Goal: Task Accomplishment & Management: Manage account settings

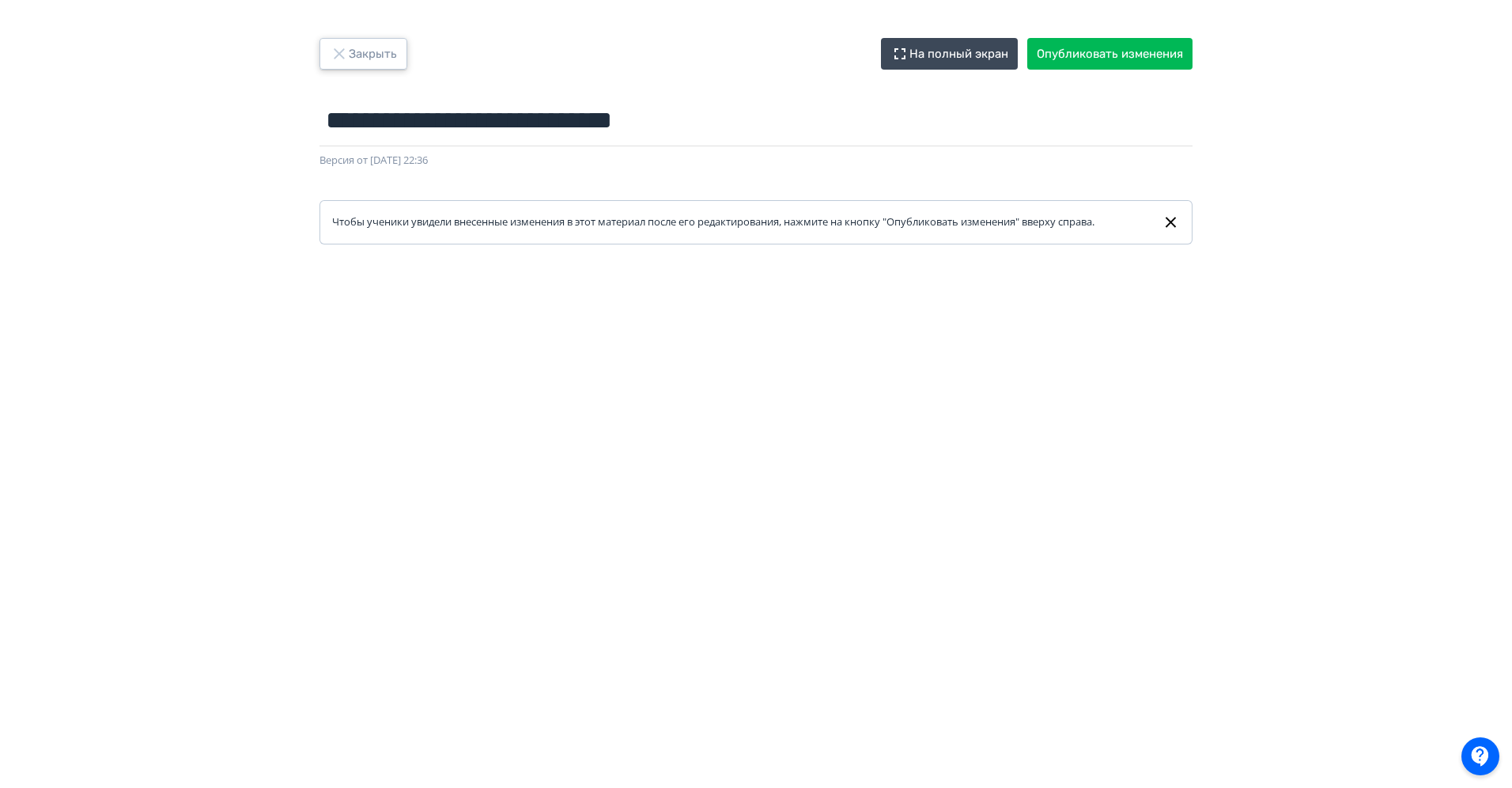
click at [382, 51] on button "Закрыть" at bounding box center [364, 53] width 88 height 31
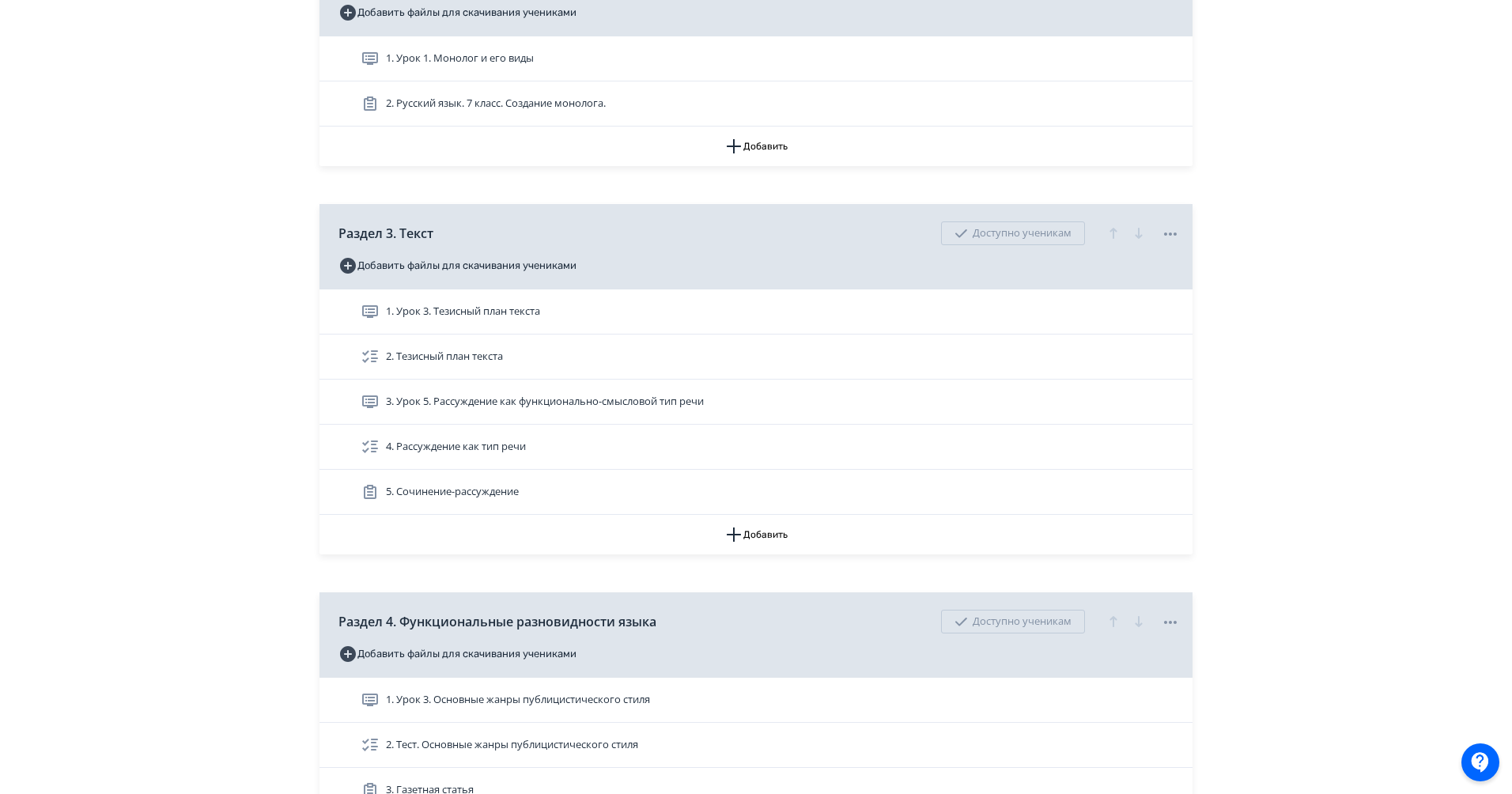
scroll to position [505, 0]
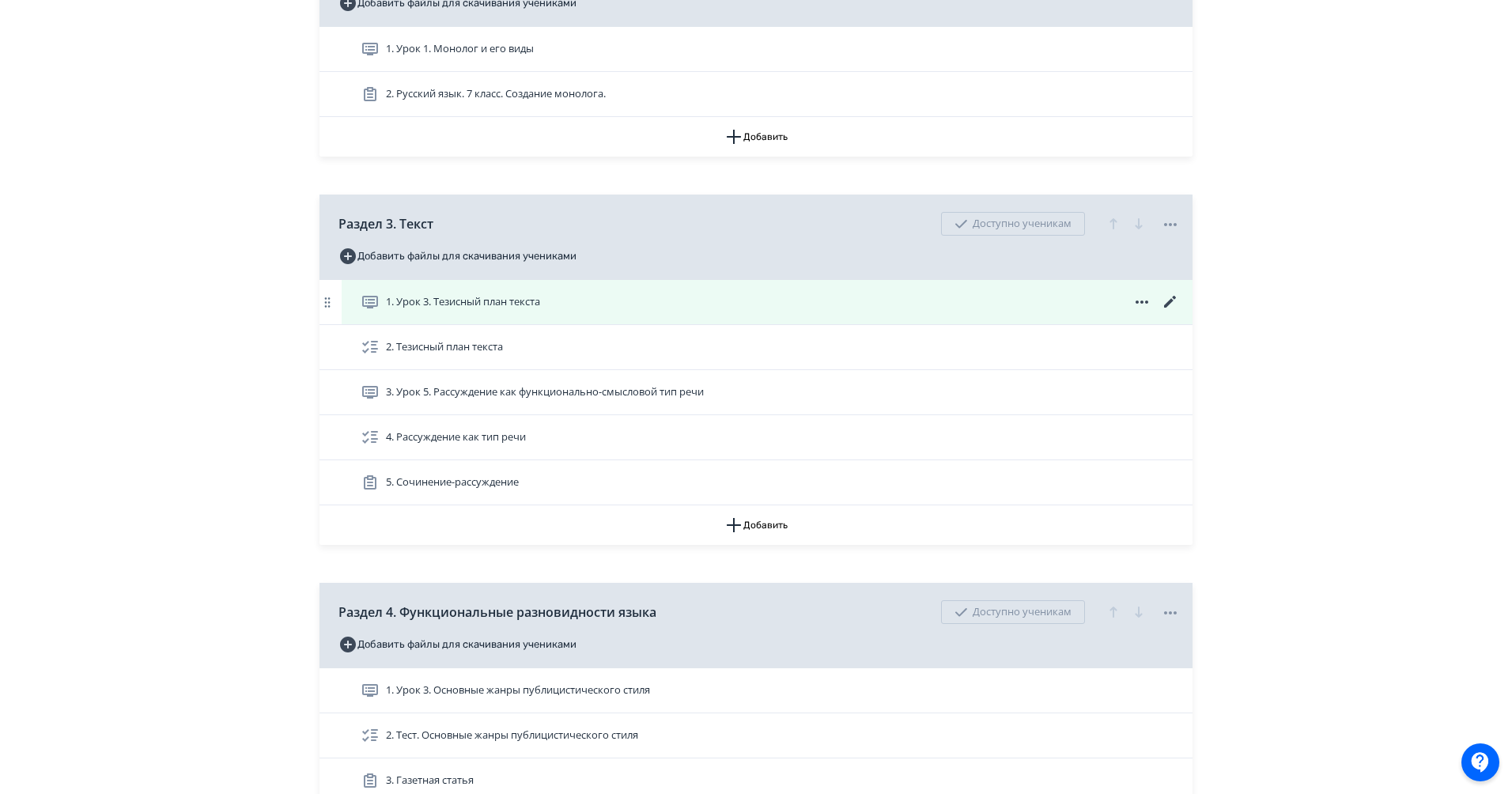
click at [722, 307] on div "1. Урок 3. Тезисный план текста" at bounding box center [770, 302] width 819 height 19
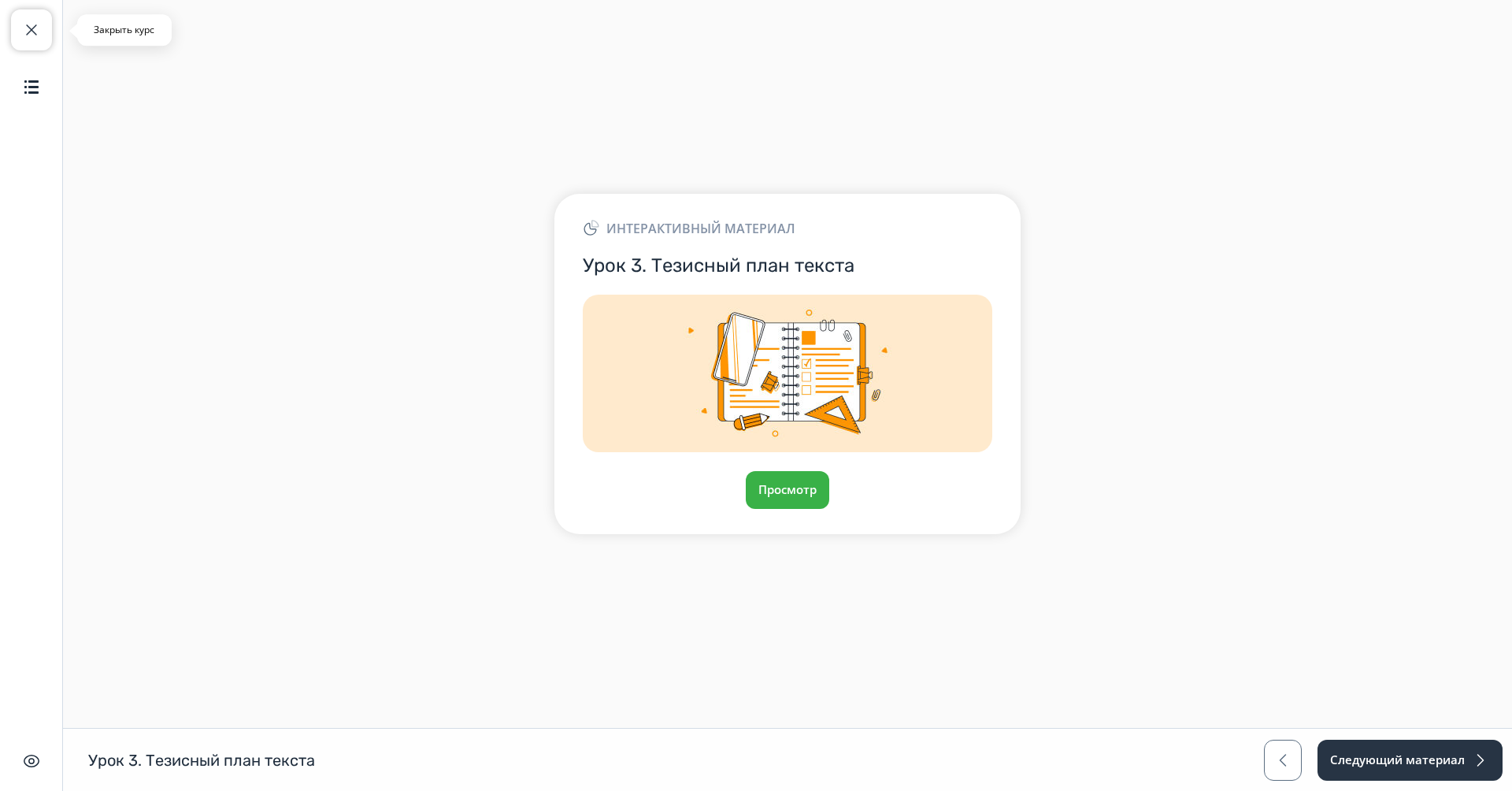
click at [41, 27] on button "Закрыть курс" at bounding box center [31, 29] width 41 height 41
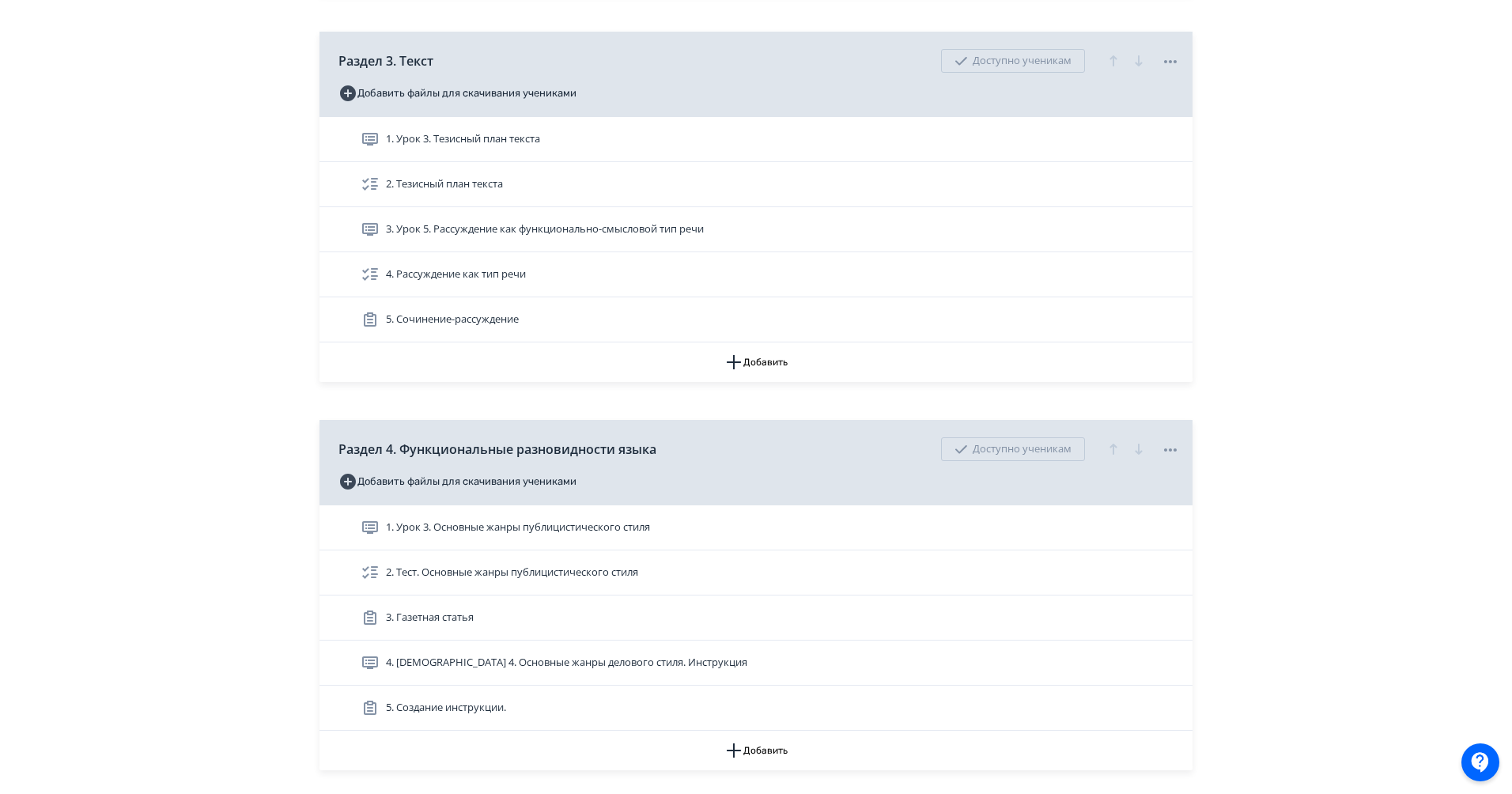
scroll to position [560, 0]
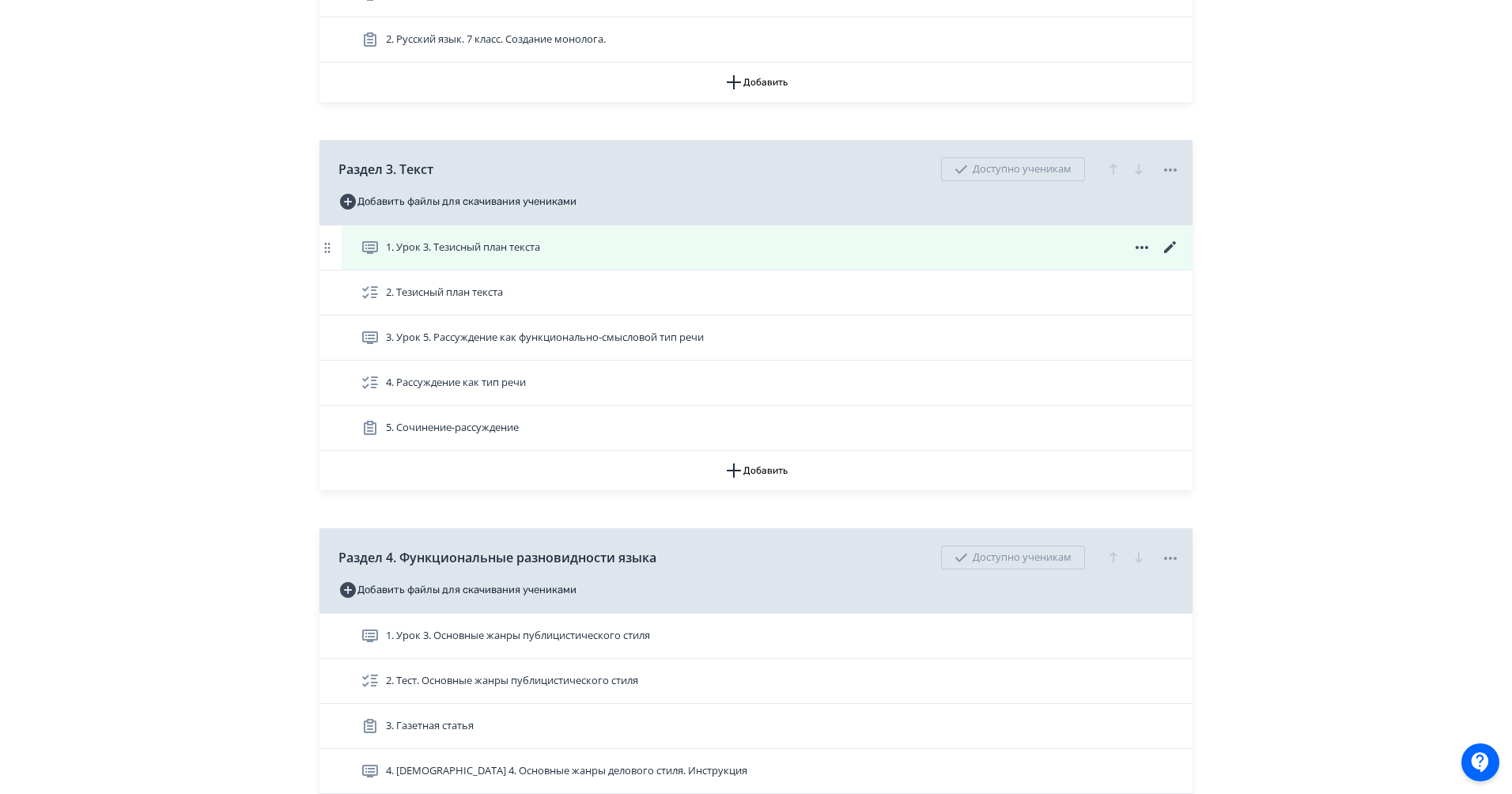
click at [1172, 257] on icon at bounding box center [1170, 247] width 19 height 19
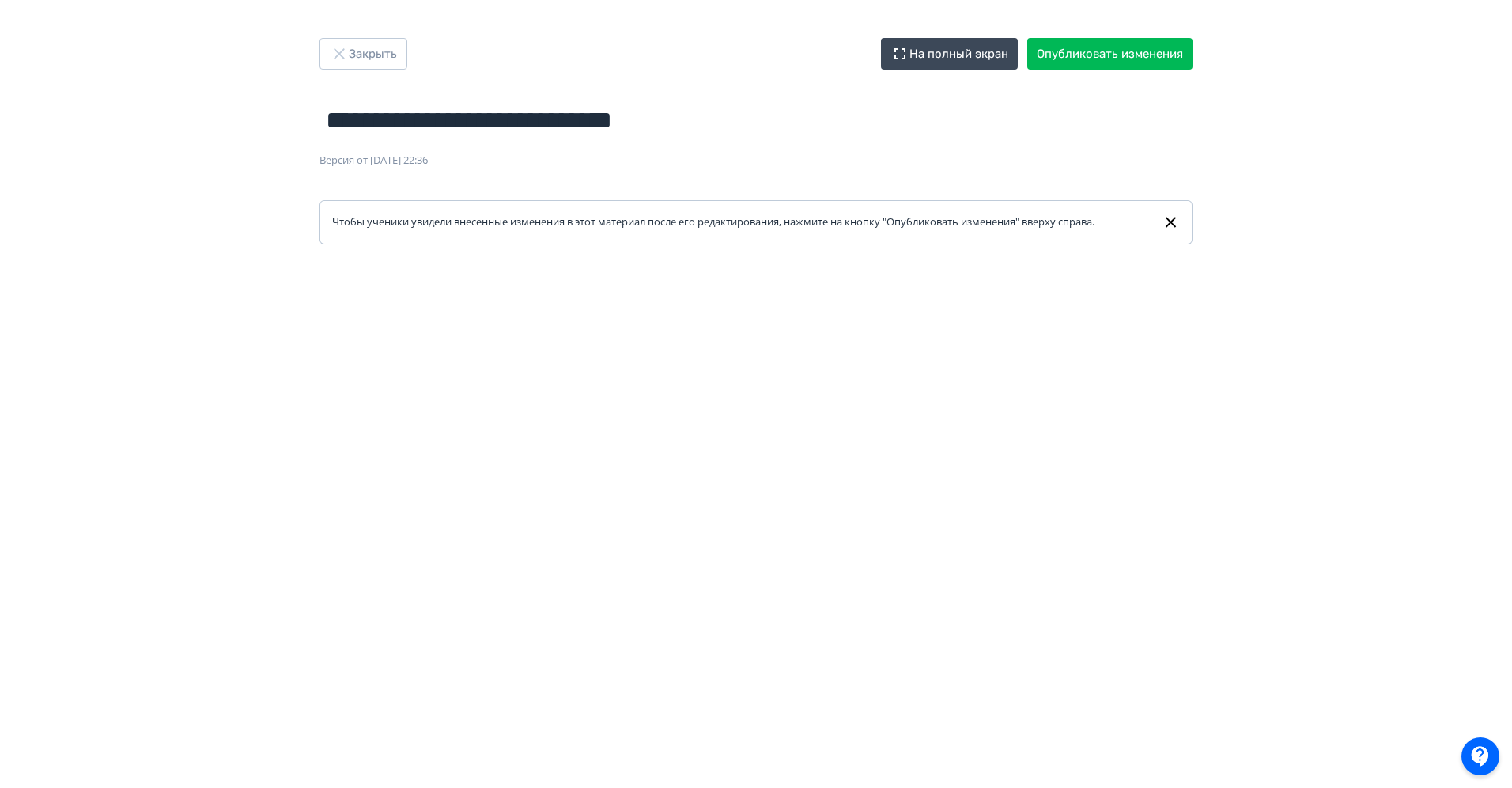
scroll to position [200, 0]
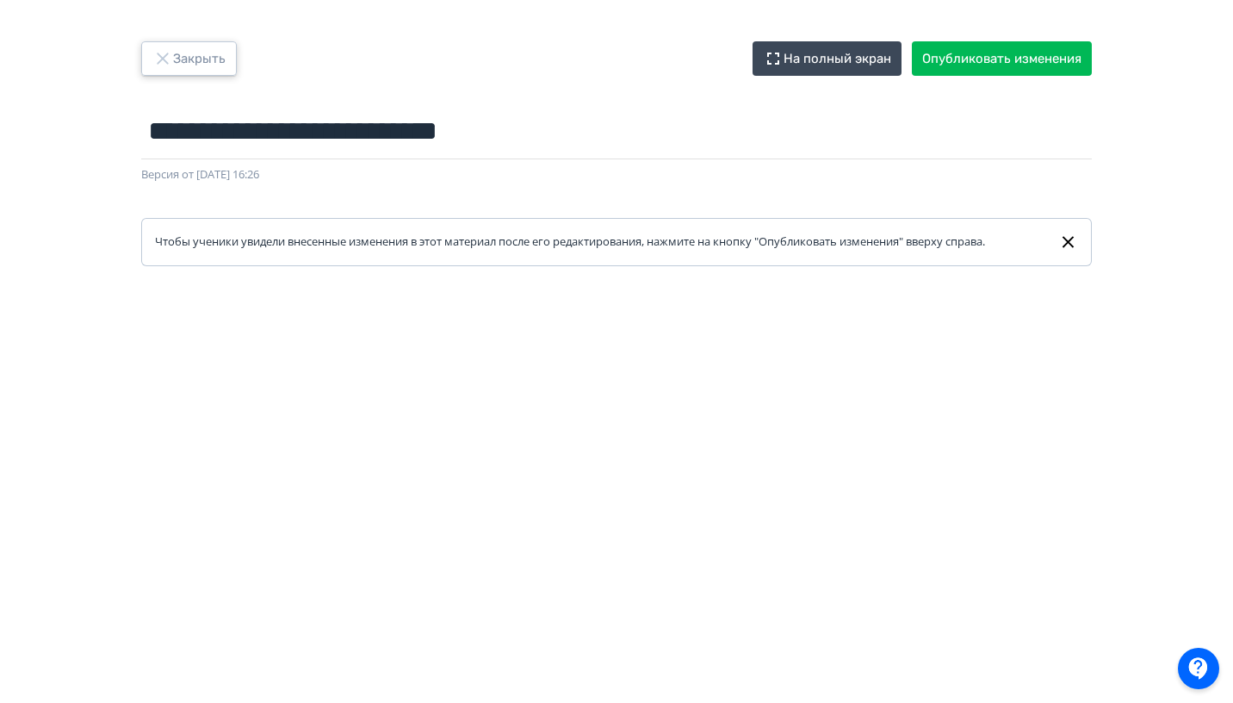
click at [179, 52] on button "Закрыть" at bounding box center [189, 58] width 96 height 34
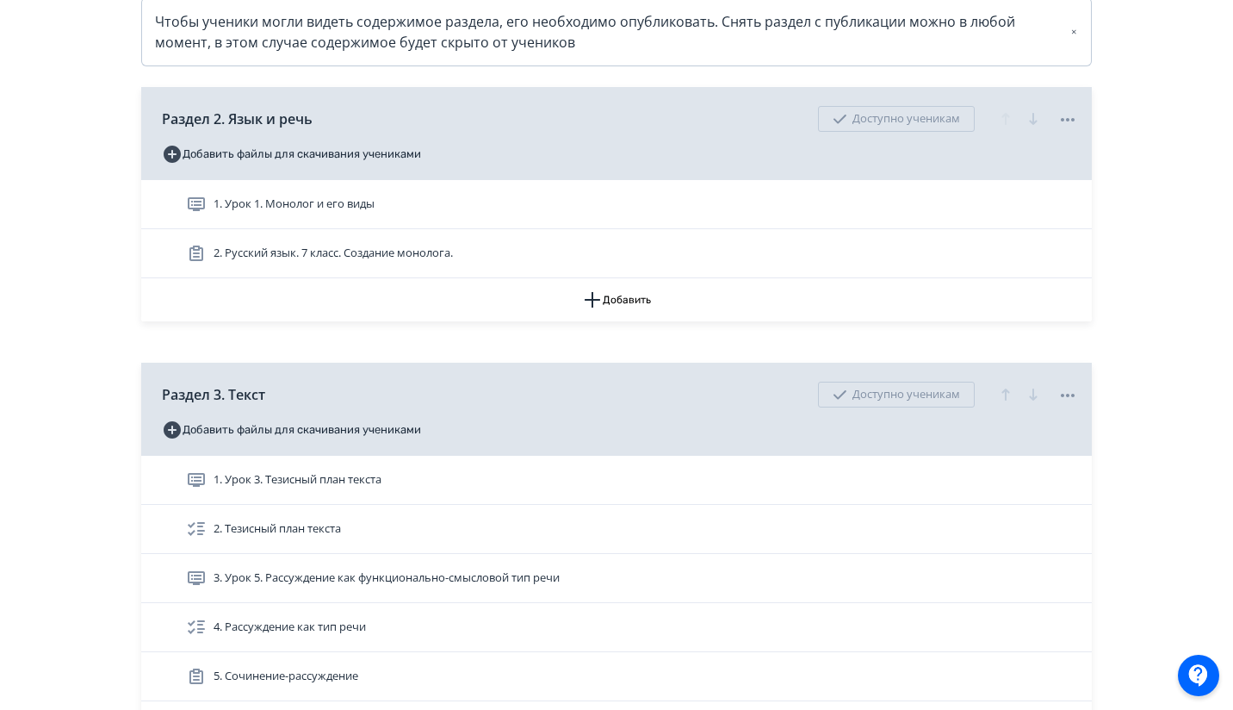
scroll to position [494, 0]
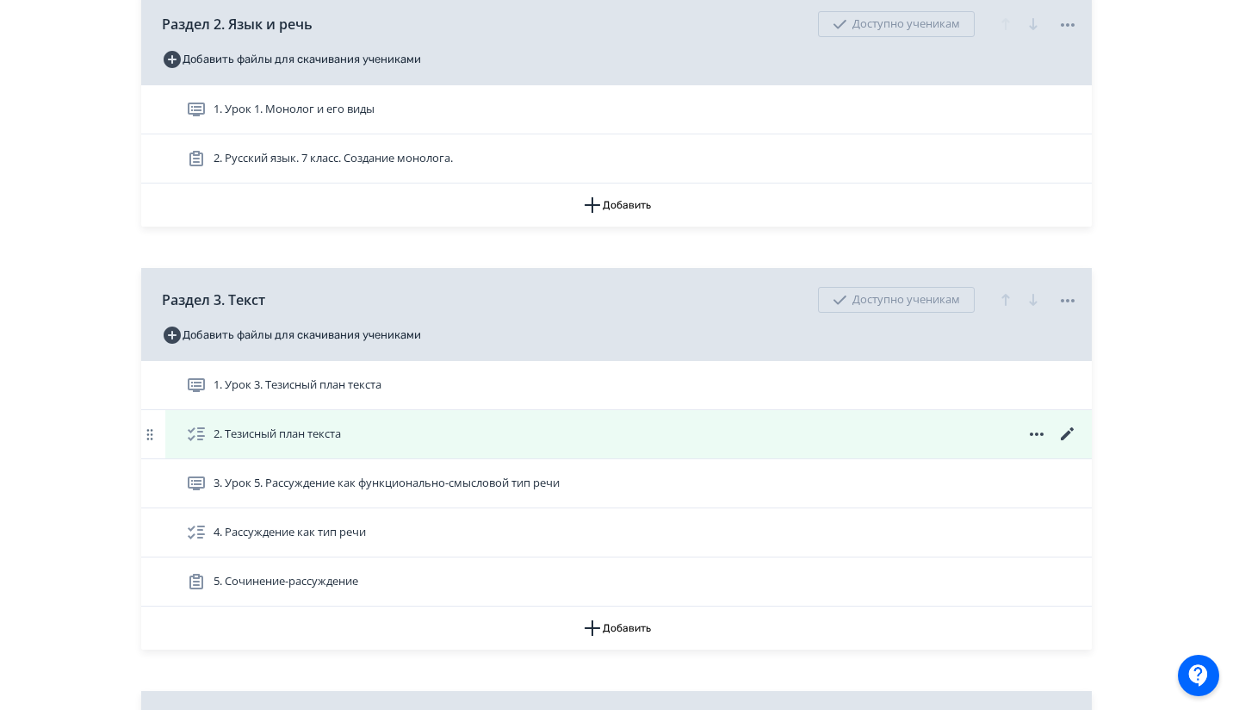
click at [1065, 440] on icon at bounding box center [1067, 433] width 13 height 13
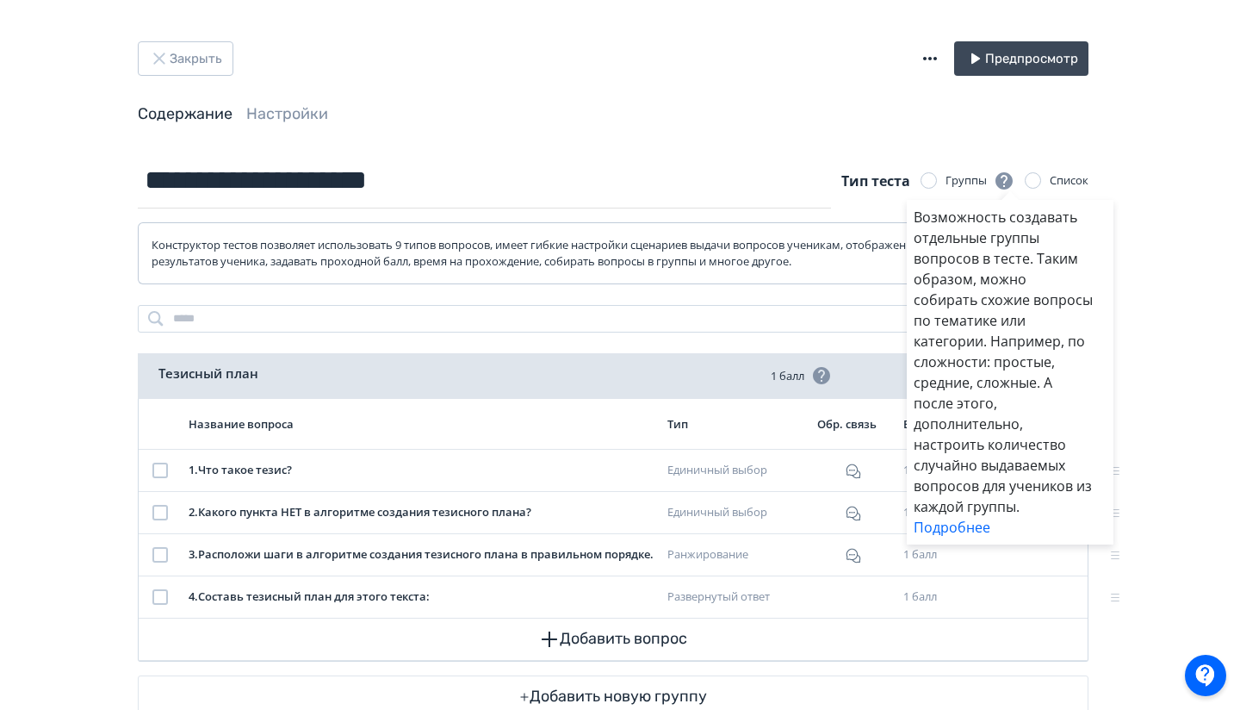
click at [630, 129] on div "Возможность создавать отдельные группы вопросов в тесте. Таким образом, можно с…" at bounding box center [620, 355] width 1240 height 710
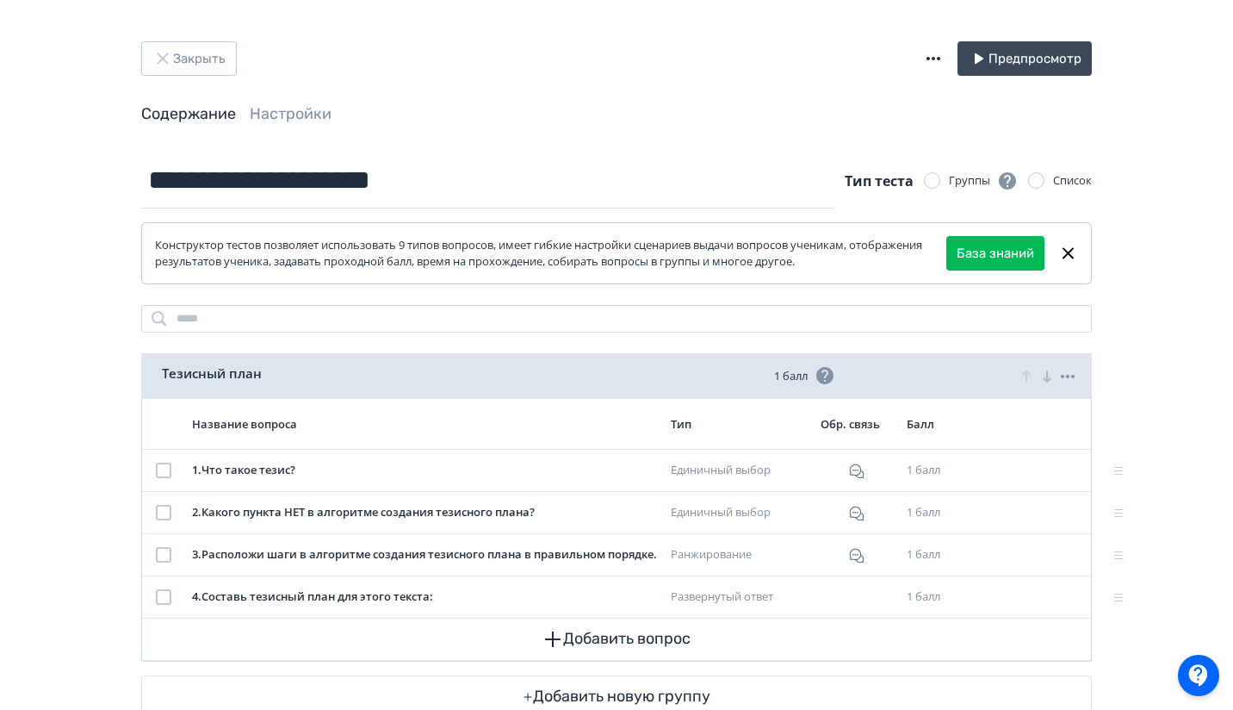
click at [938, 159] on div "**********" at bounding box center [616, 180] width 951 height 56
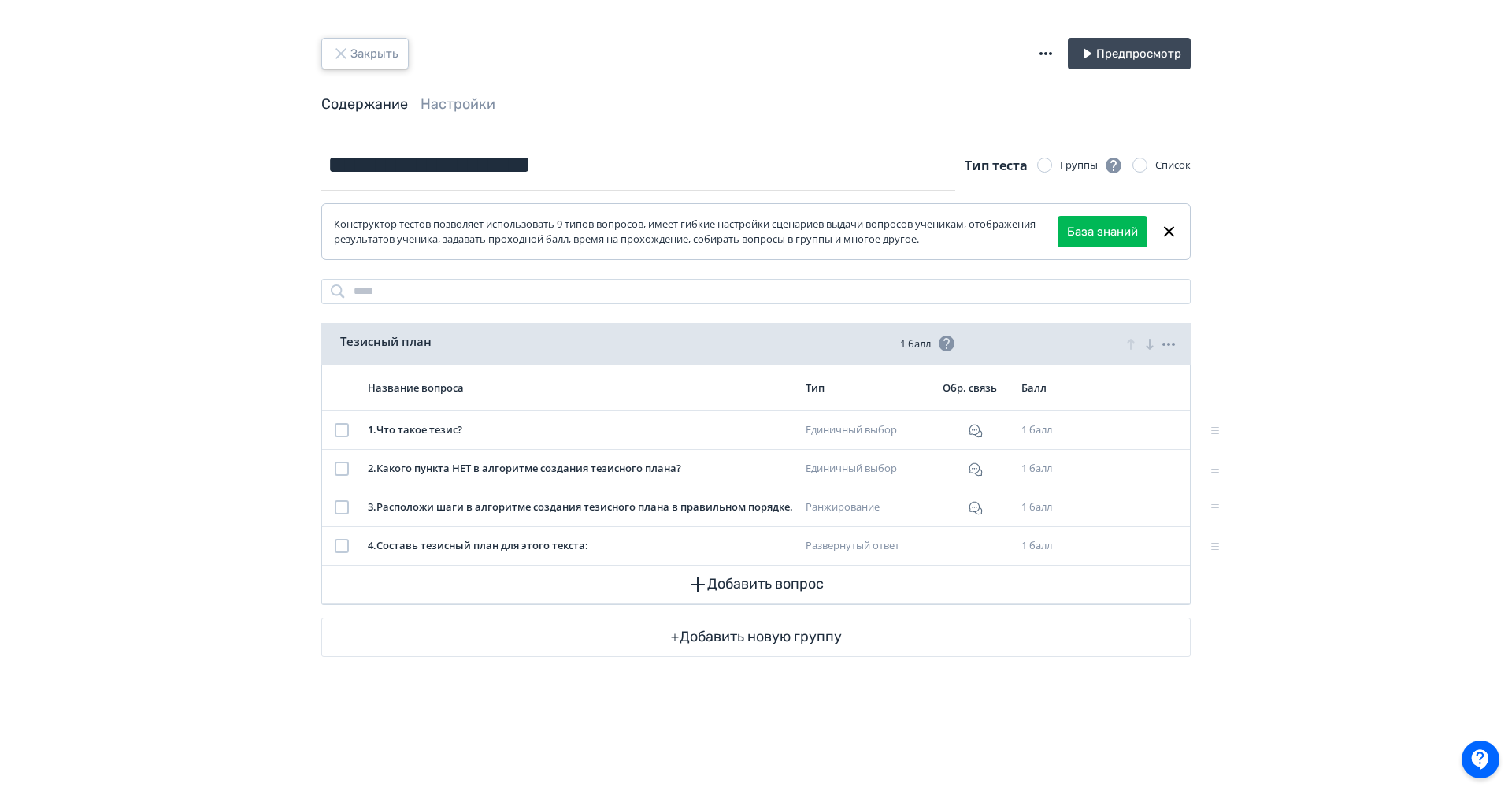
click at [390, 57] on button "Закрыть" at bounding box center [365, 53] width 88 height 31
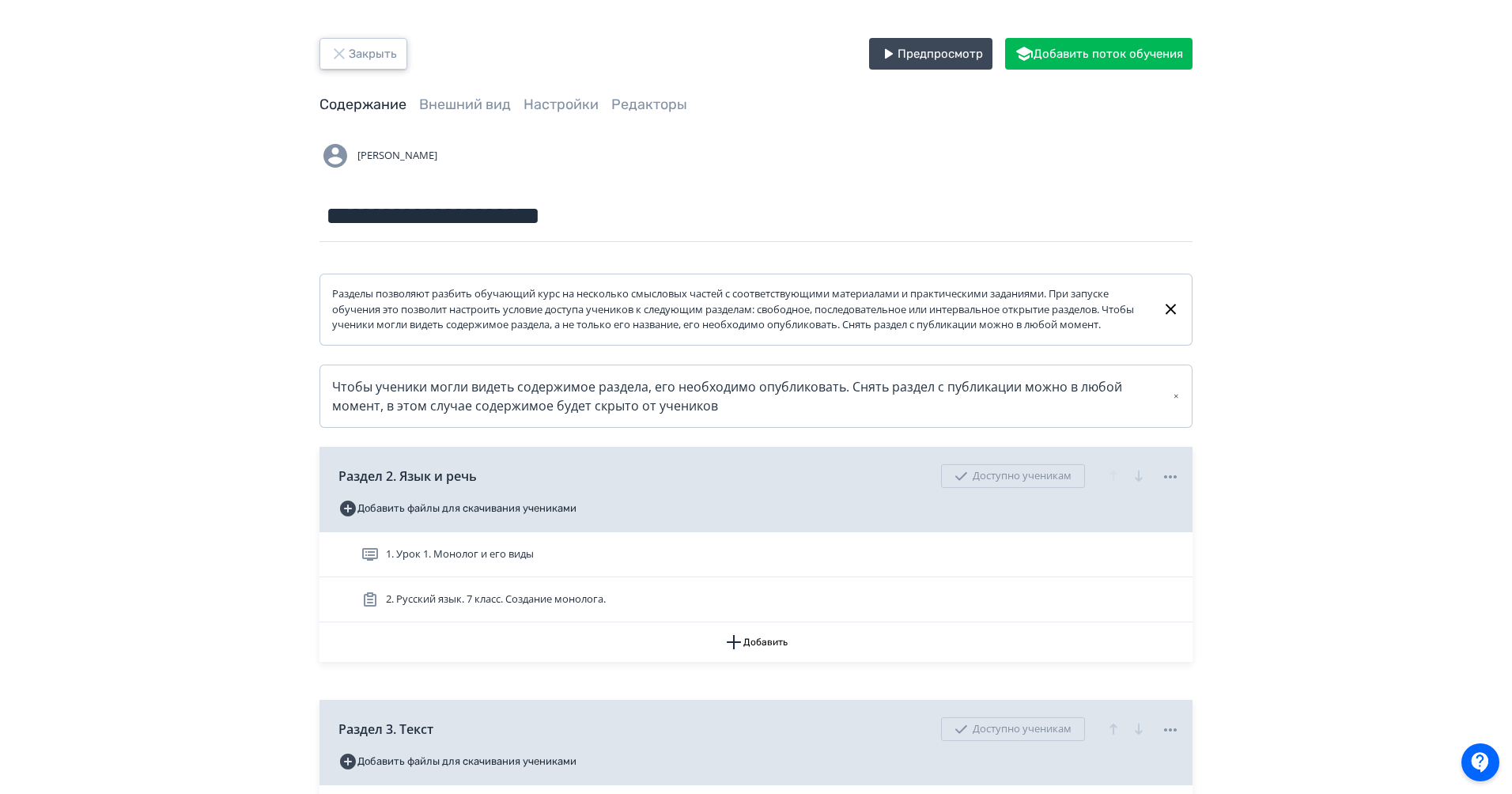
click at [372, 68] on button "Закрыть" at bounding box center [364, 53] width 88 height 31
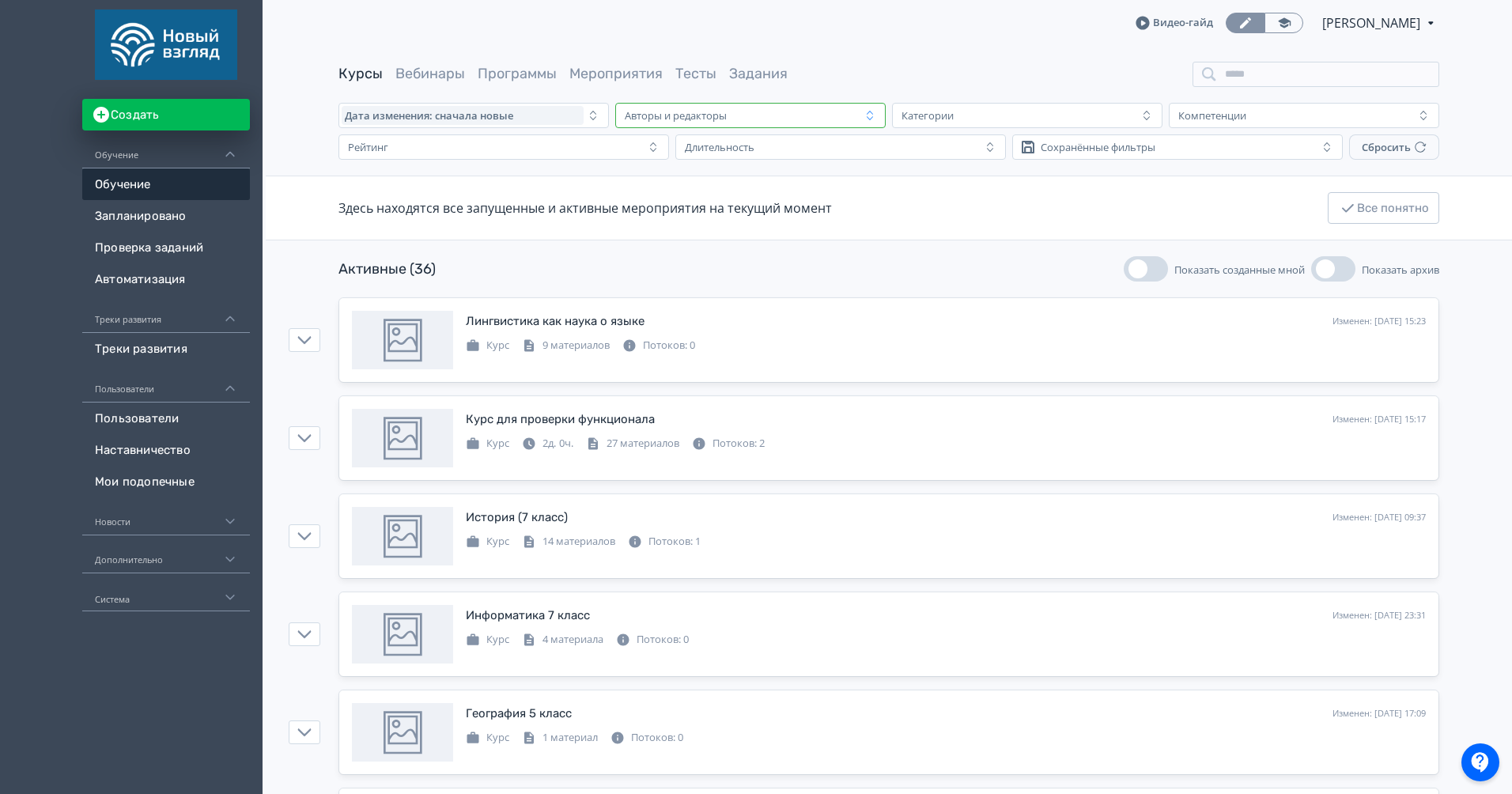
click at [725, 117] on div "Авторы и редакторы" at bounding box center [675, 116] width 102 height 13
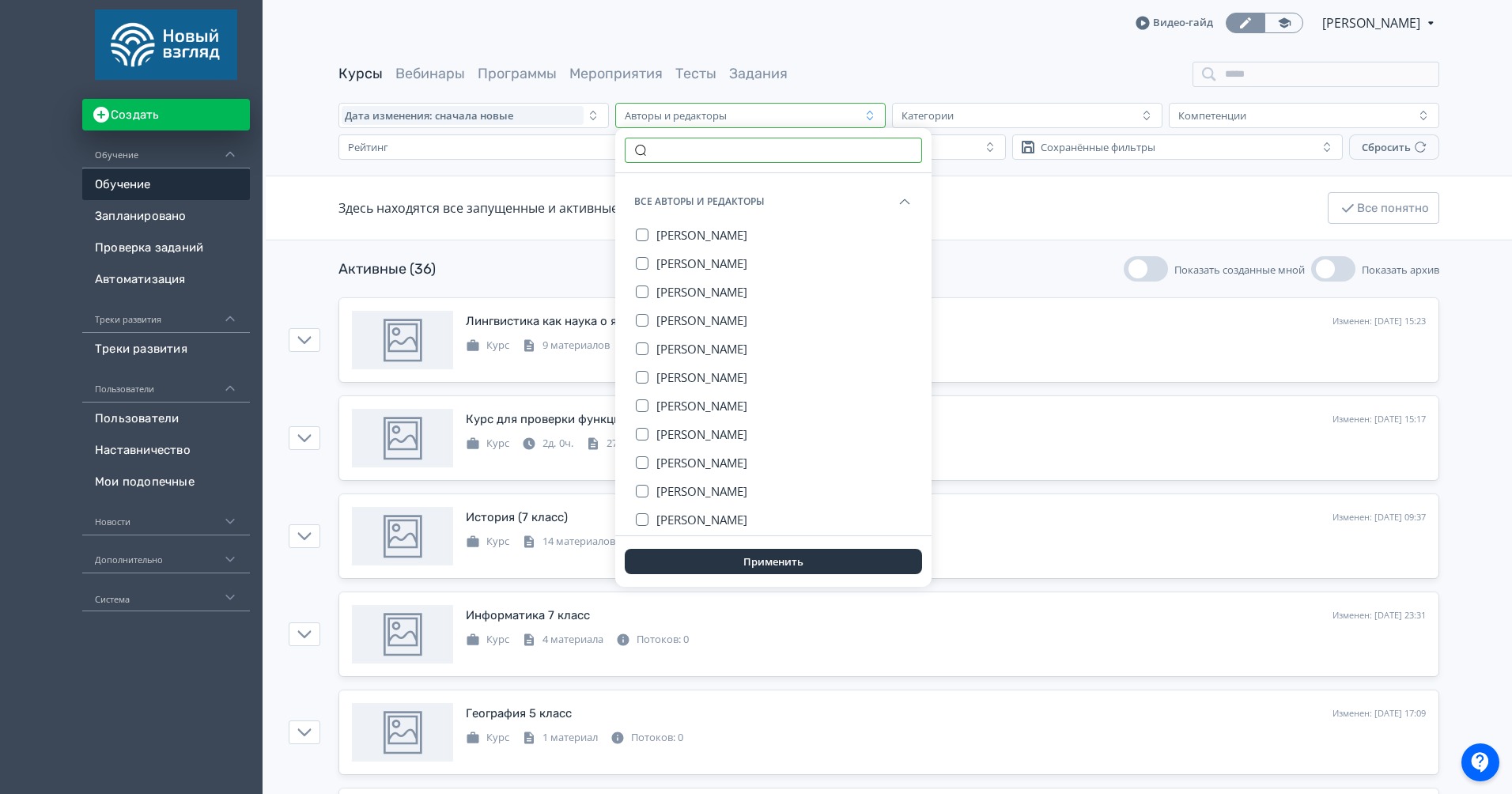
click at [696, 149] on input "text" at bounding box center [773, 151] width 297 height 26
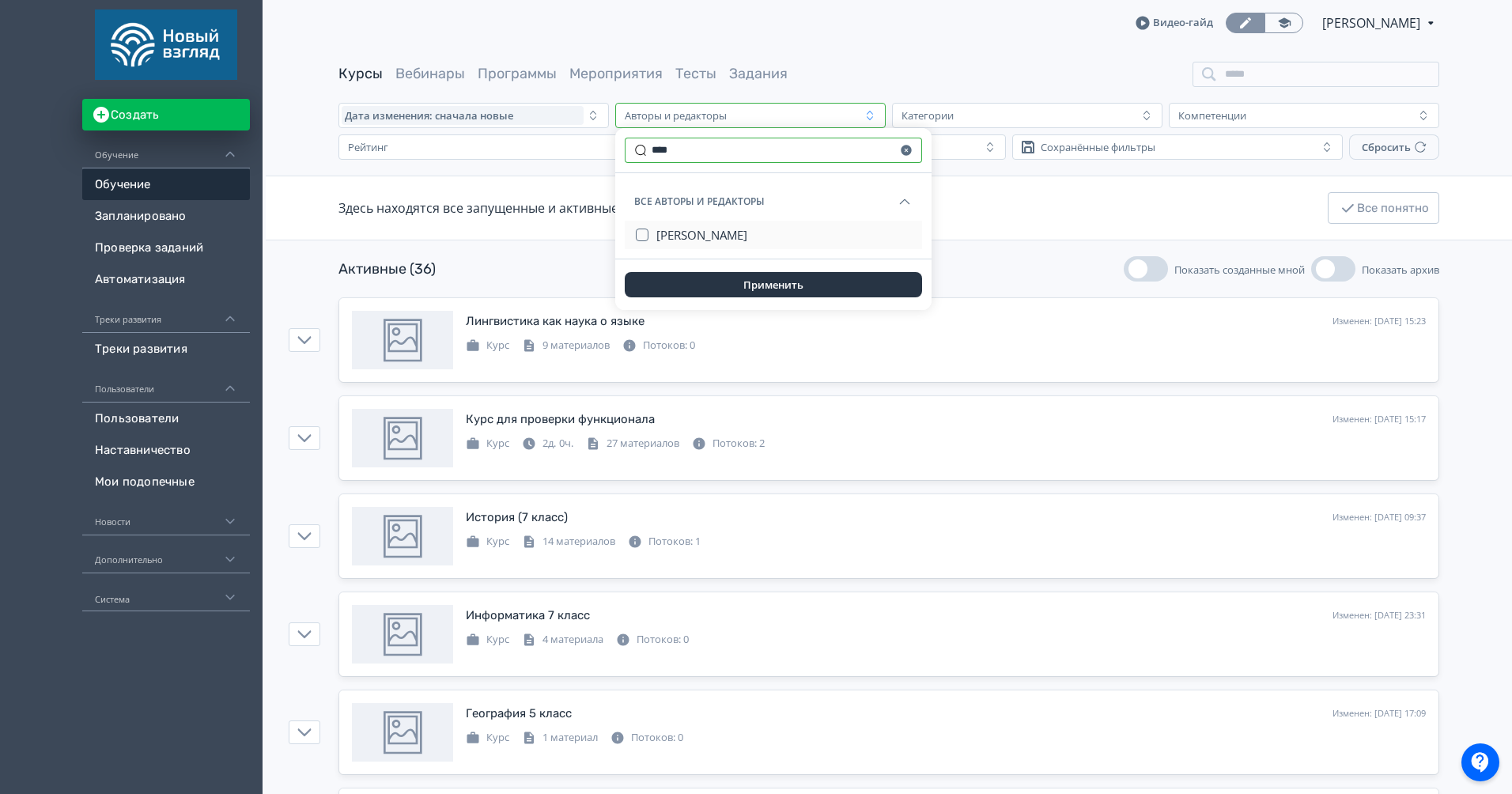
type input "****"
click at [713, 236] on span "[PERSON_NAME]" at bounding box center [701, 234] width 91 height 16
click at [739, 285] on button "Применить" at bounding box center [773, 285] width 297 height 26
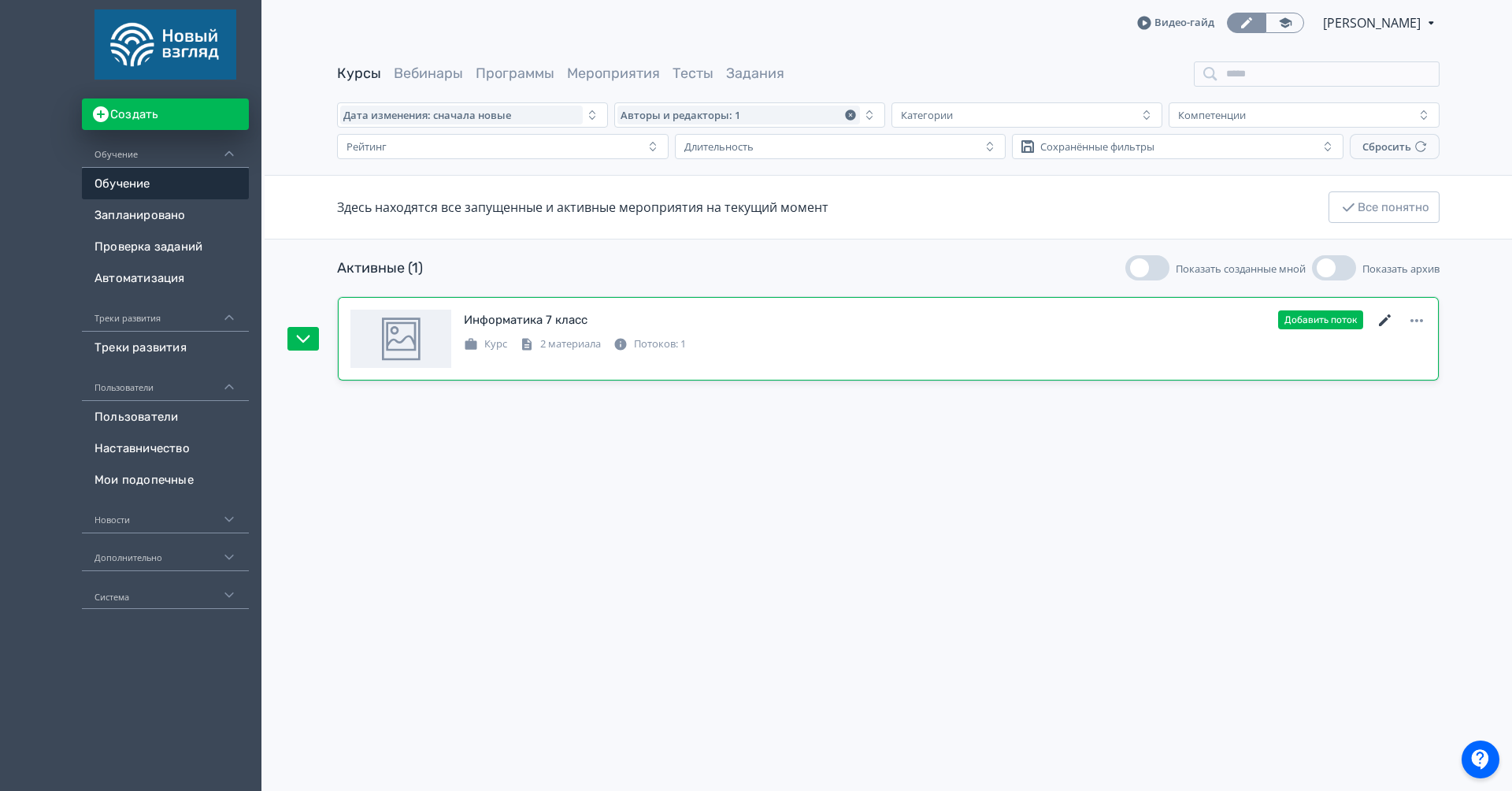
click at [1127, 323] on icon at bounding box center [1385, 320] width 19 height 19
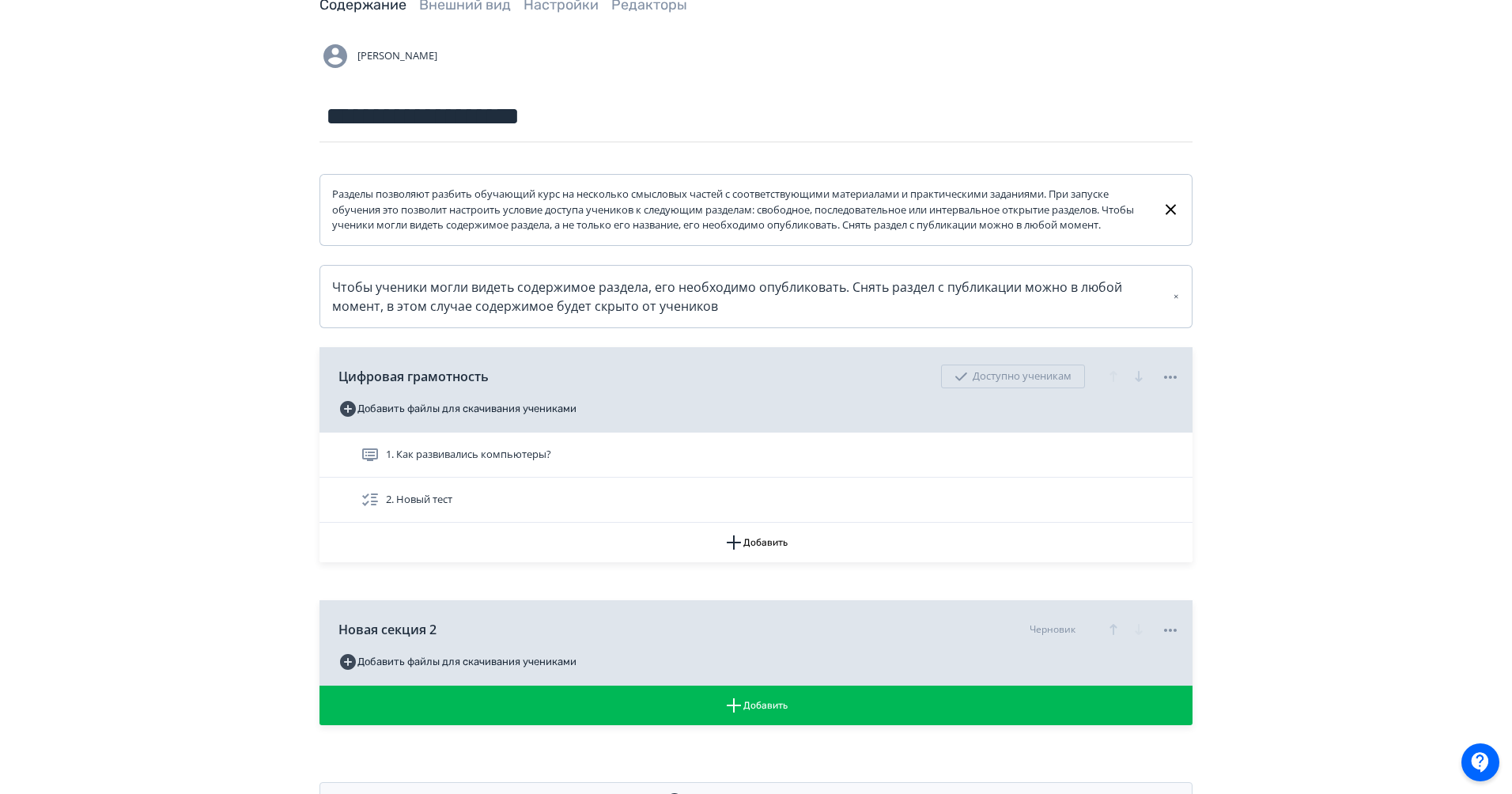
scroll to position [155, 0]
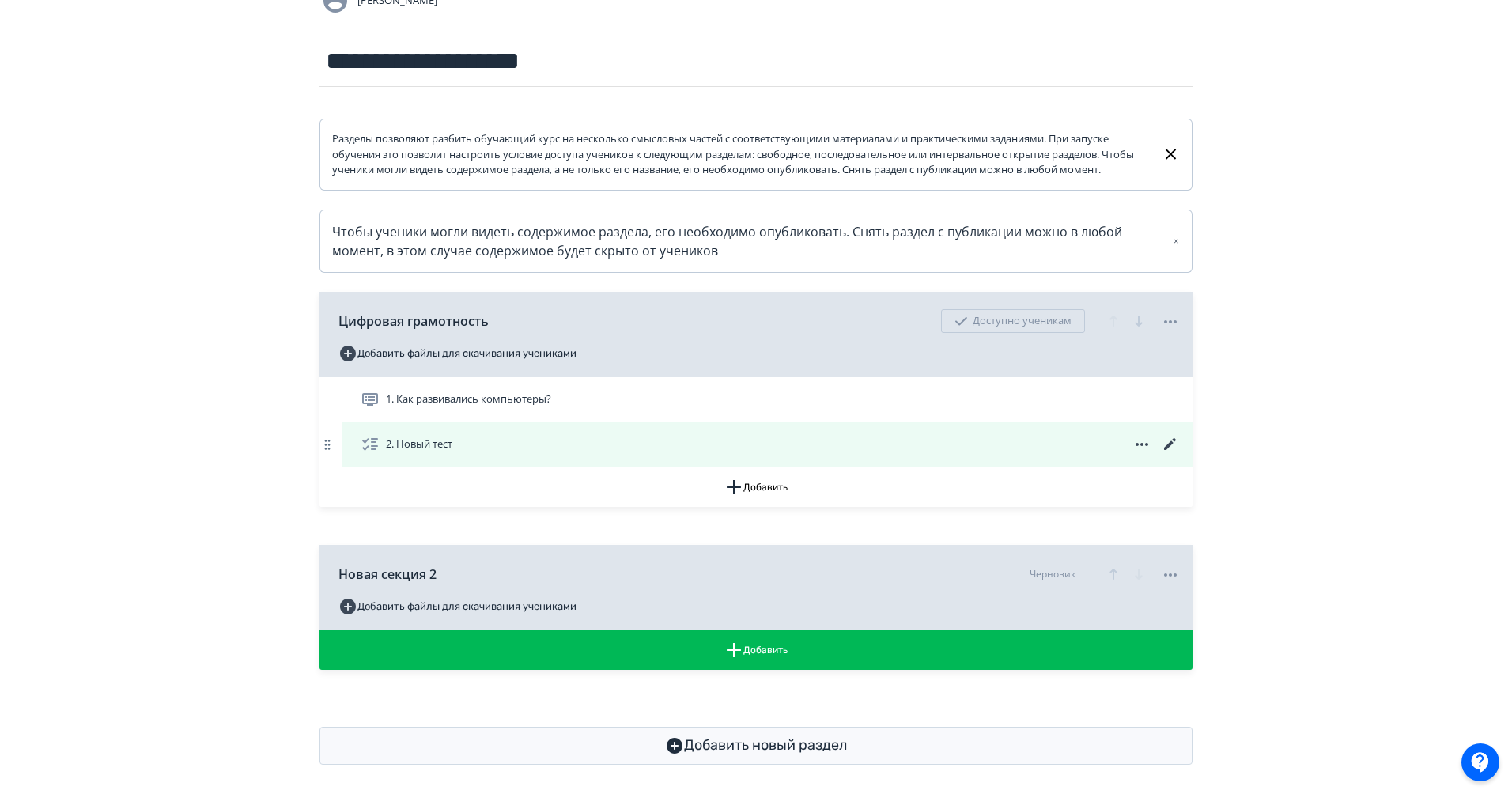
click at [1132, 453] on icon at bounding box center [1170, 444] width 19 height 19
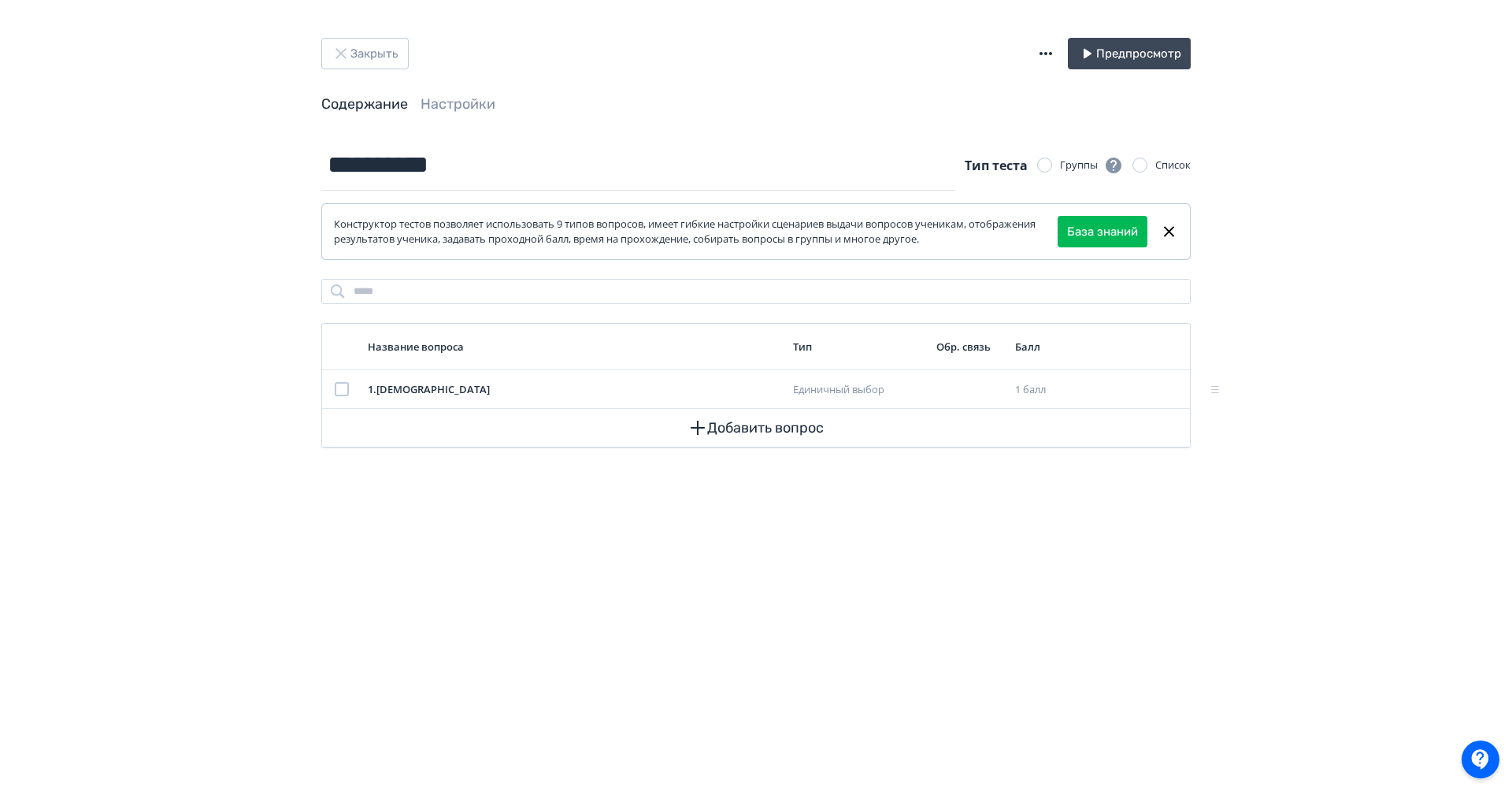
click at [378, 71] on header "Закрыть Предпросмотр Содержание Настройки" at bounding box center [755, 76] width 869 height 77
click at [372, 55] on button "Закрыть" at bounding box center [365, 53] width 88 height 31
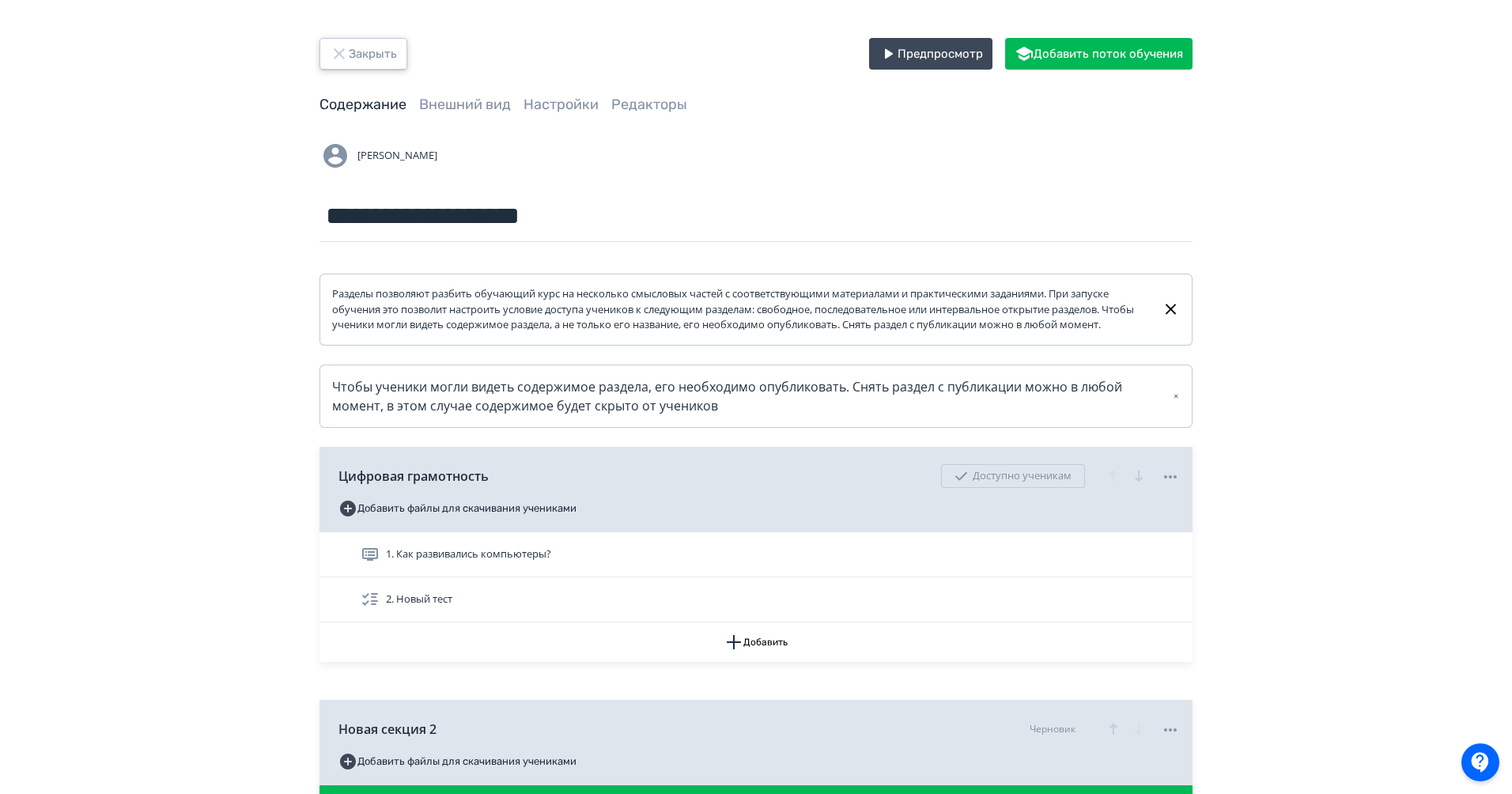
click at [379, 57] on button "Закрыть" at bounding box center [364, 53] width 88 height 31
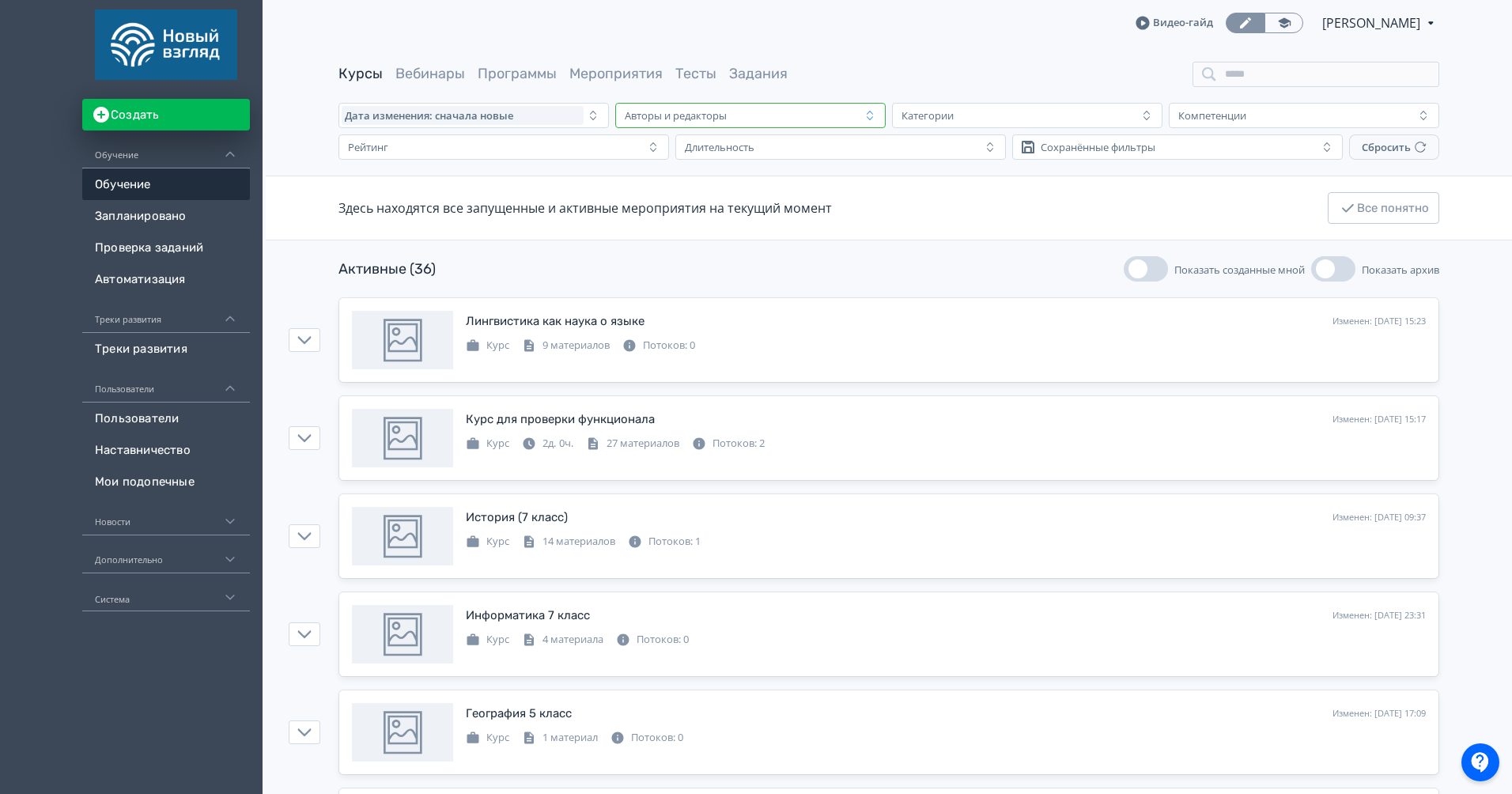
click at [722, 111] on div "Авторы и редакторы" at bounding box center [675, 116] width 102 height 13
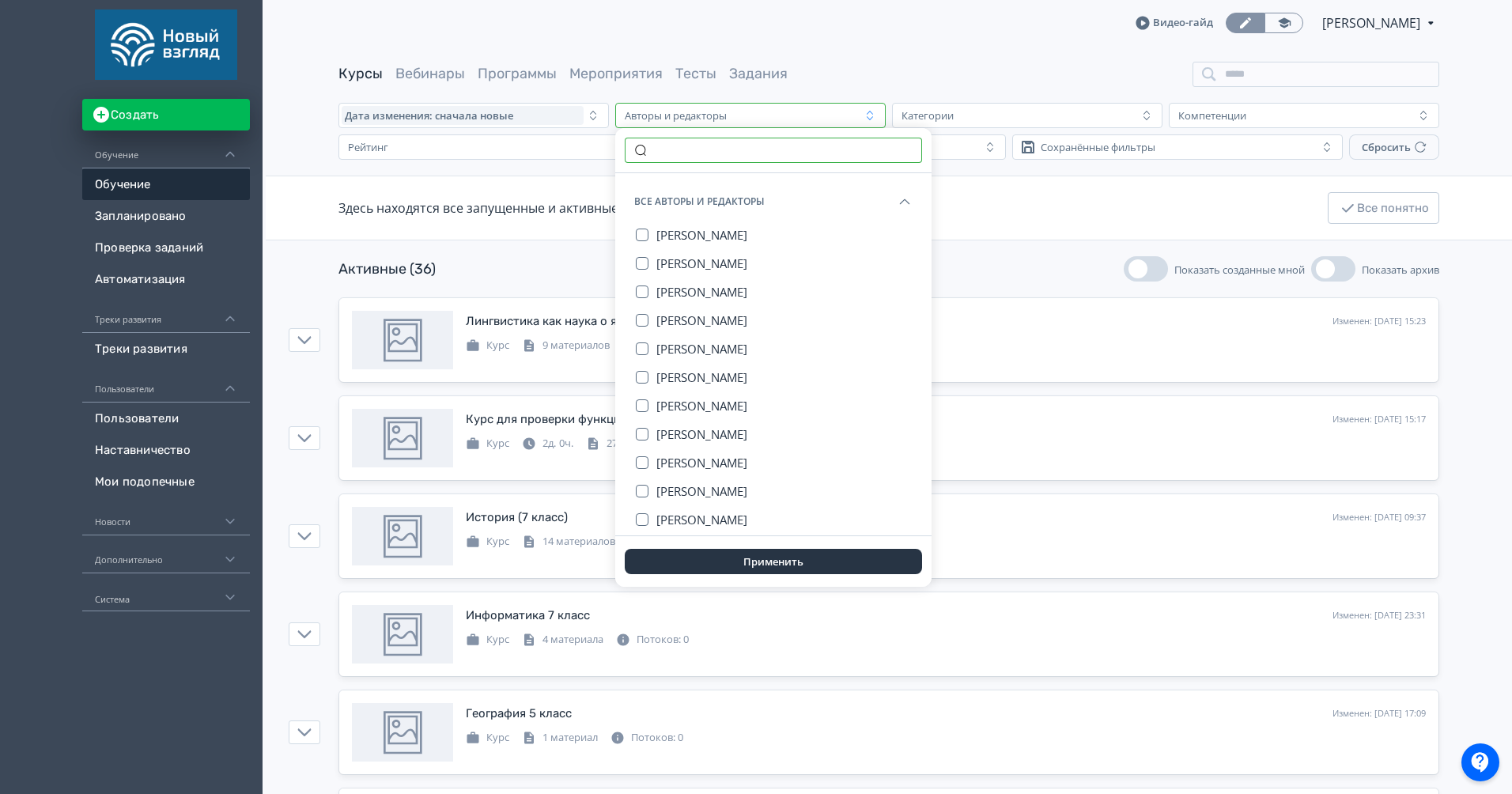
click at [680, 159] on input "text" at bounding box center [773, 151] width 297 height 26
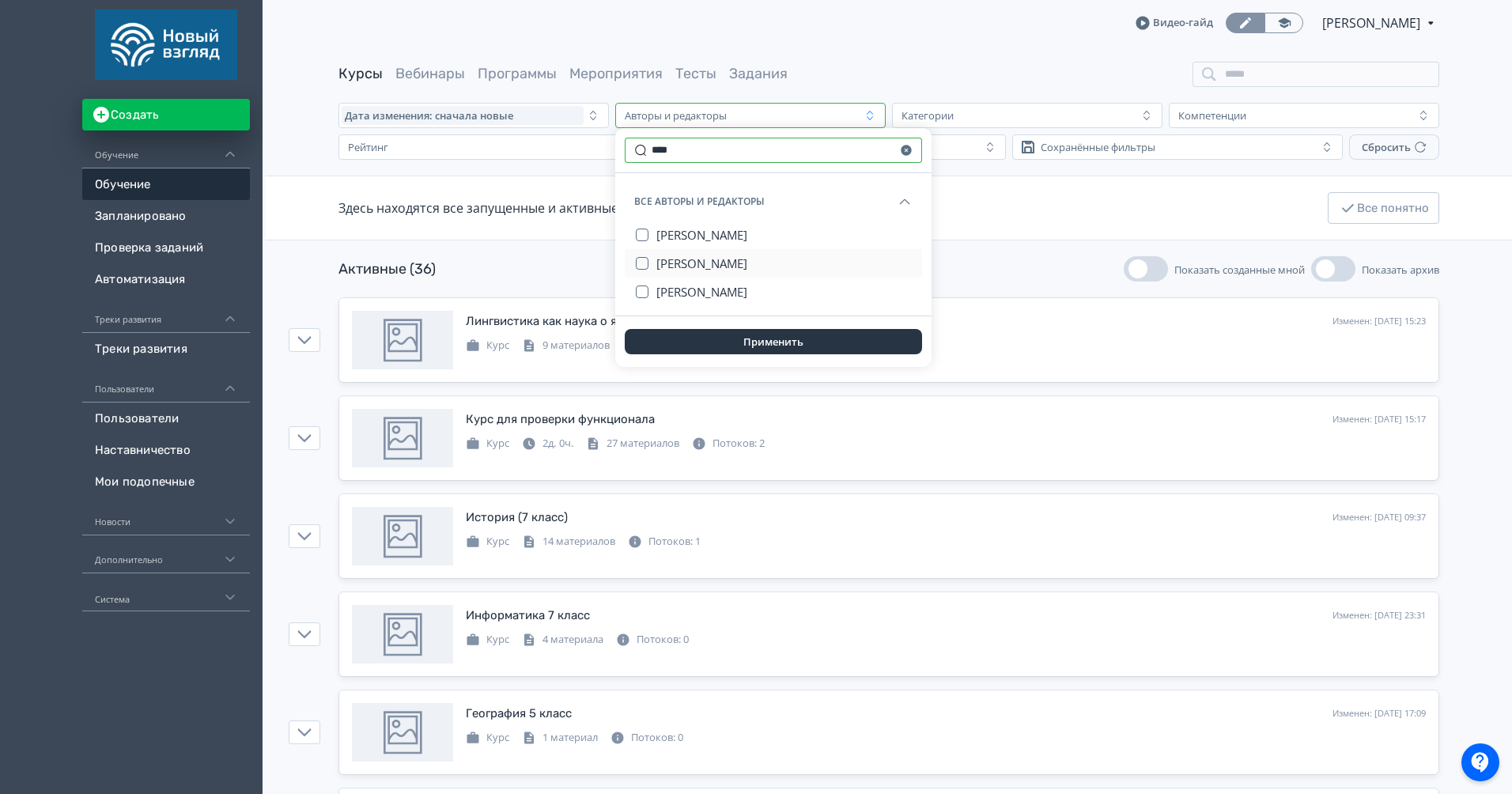
type input "****"
click at [709, 263] on span "[PERSON_NAME]" at bounding box center [701, 263] width 91 height 16
click at [753, 346] on button "Применить" at bounding box center [773, 341] width 297 height 26
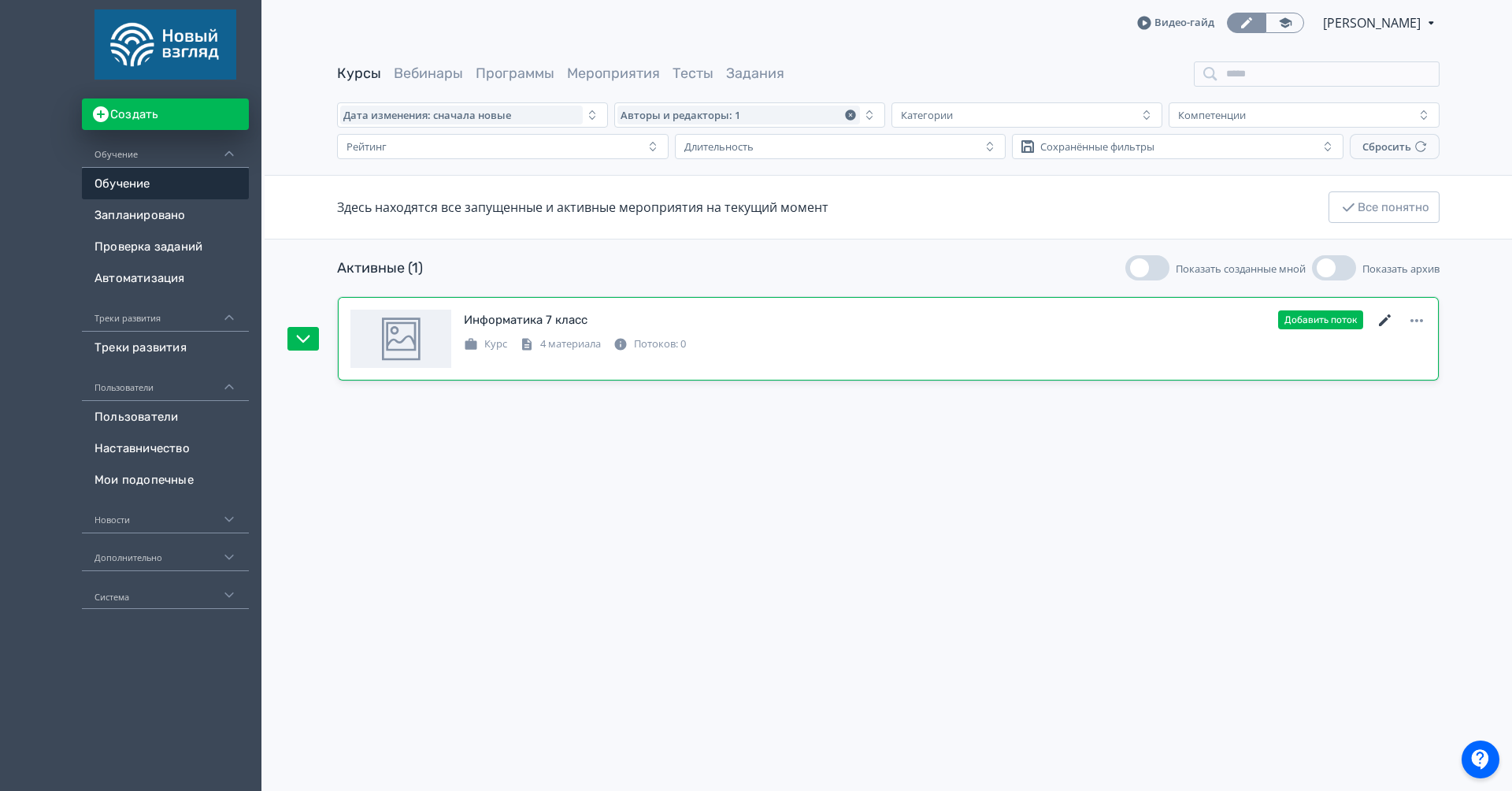
click at [1127, 320] on icon at bounding box center [1385, 320] width 19 height 19
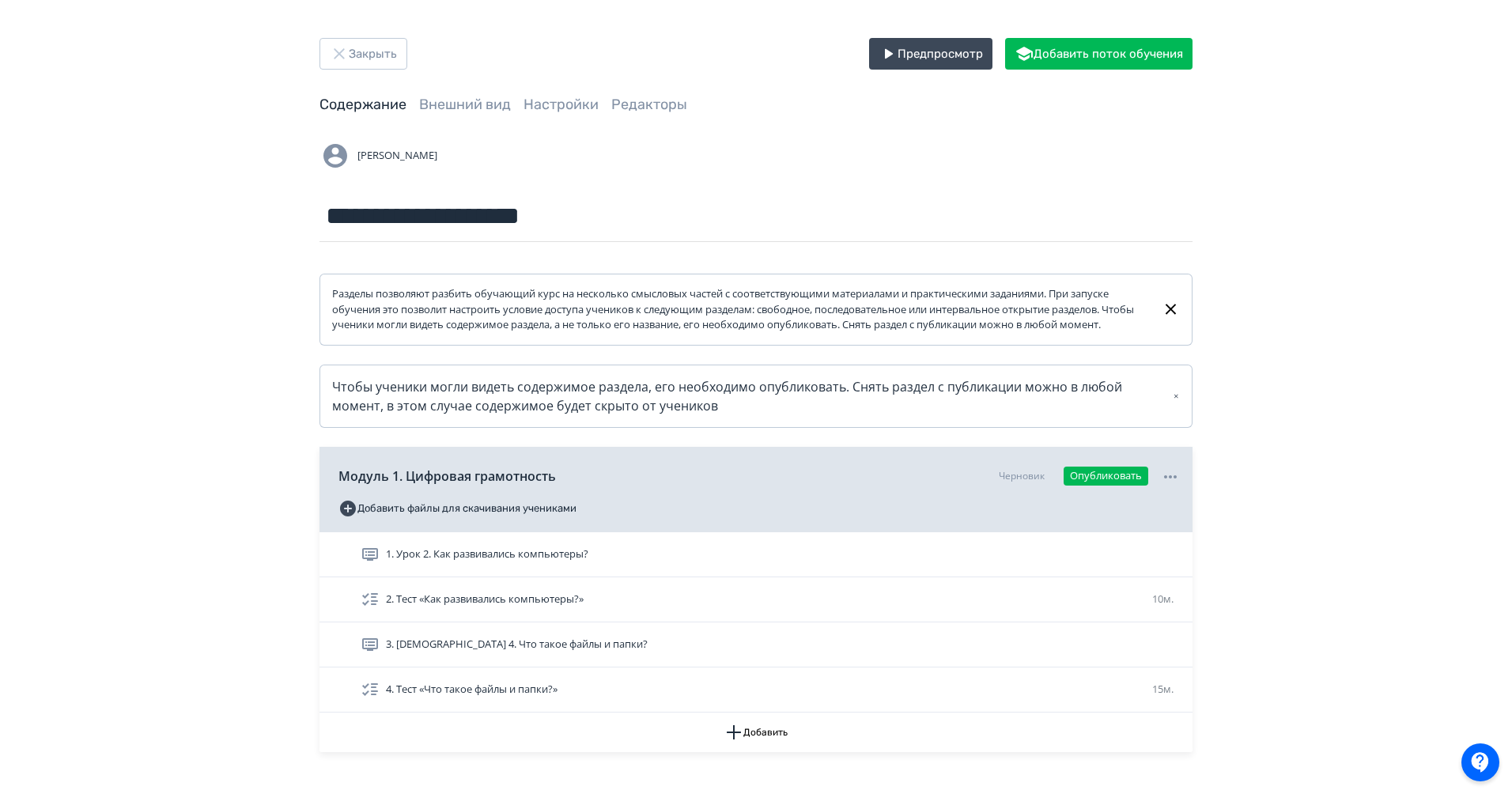
scroll to position [106, 0]
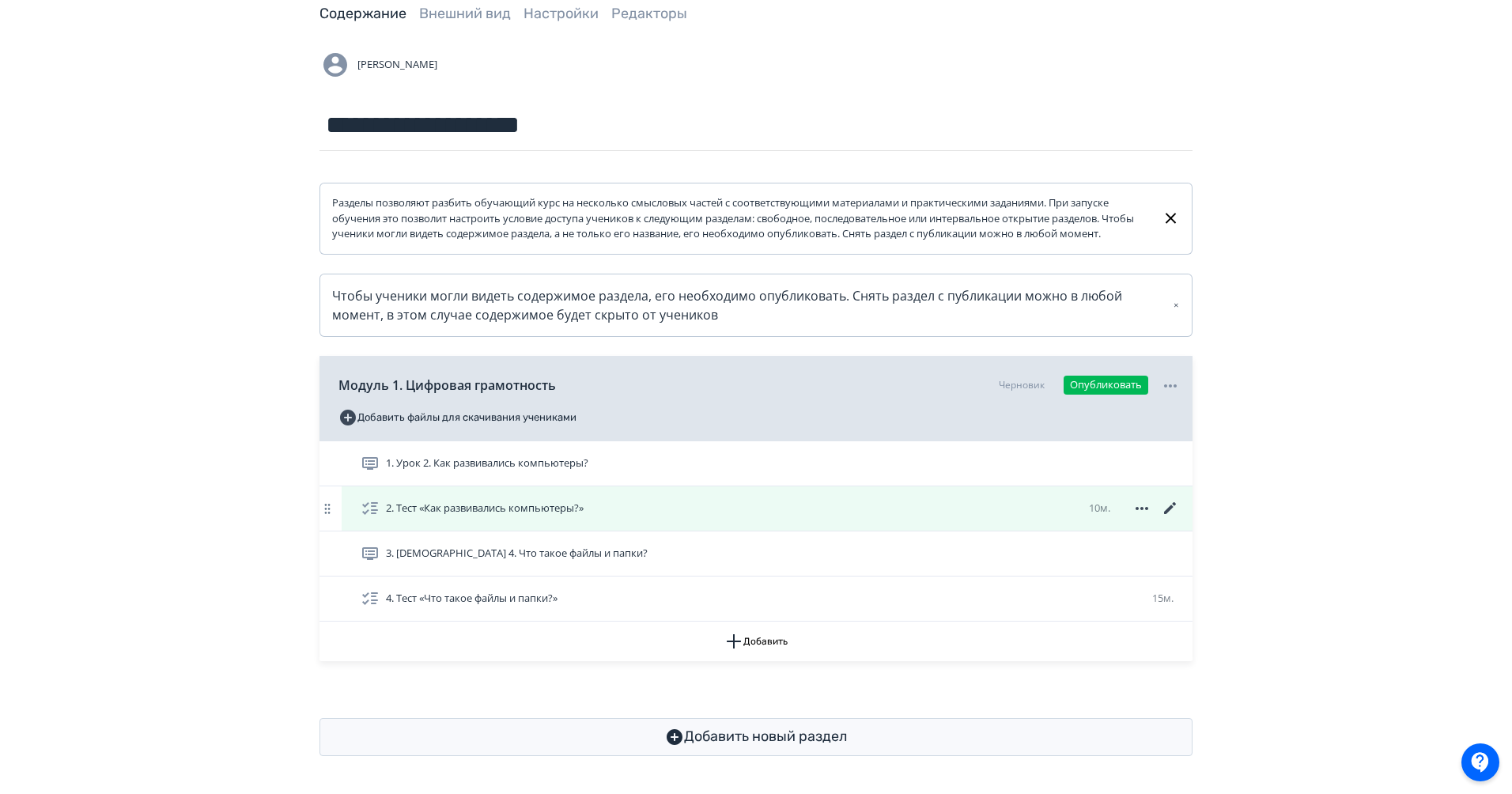
click at [1132, 512] on icon at bounding box center [1170, 508] width 19 height 19
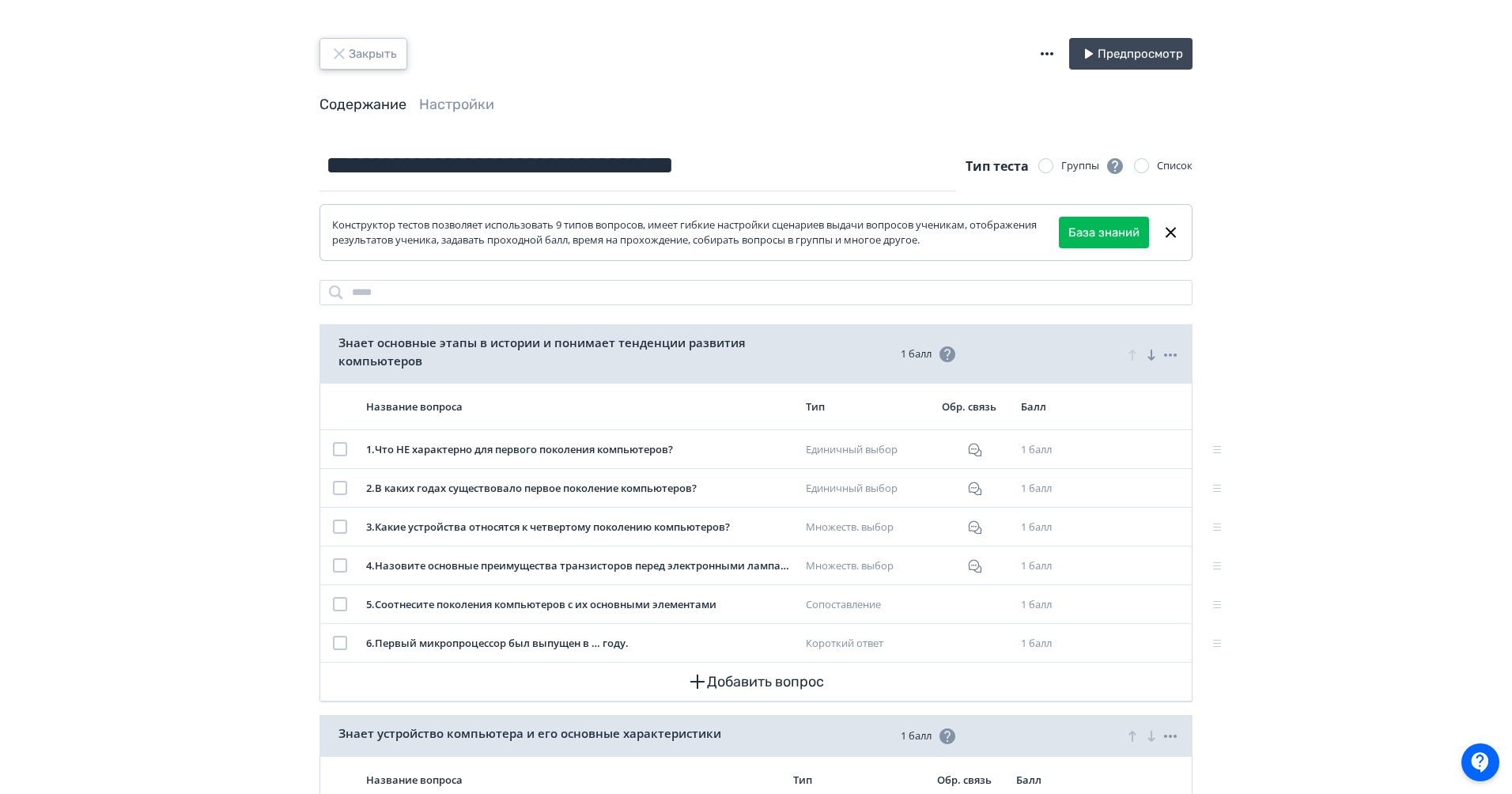
click at [365, 57] on button "Закрыть" at bounding box center [364, 53] width 88 height 31
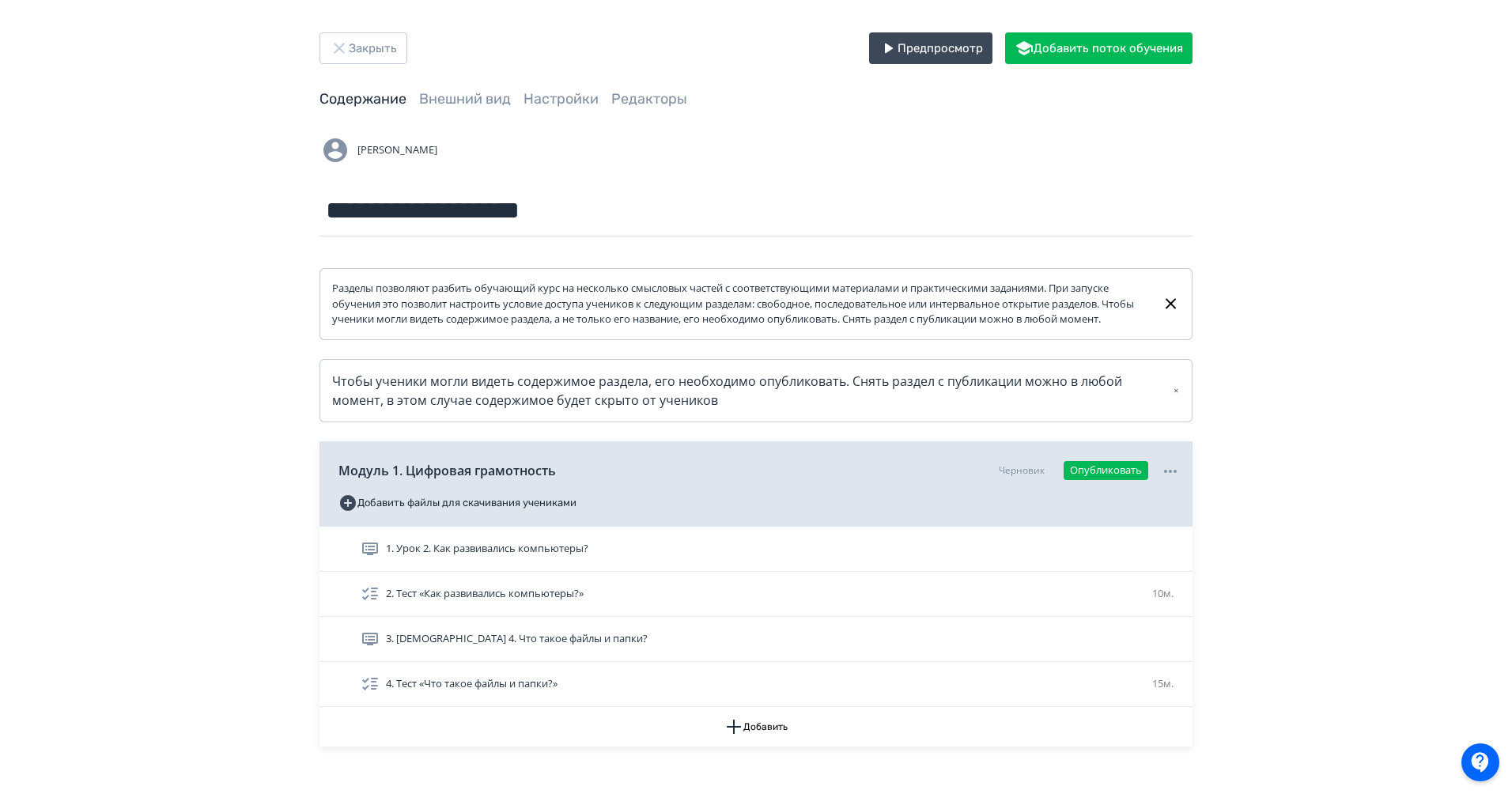
scroll to position [106, 0]
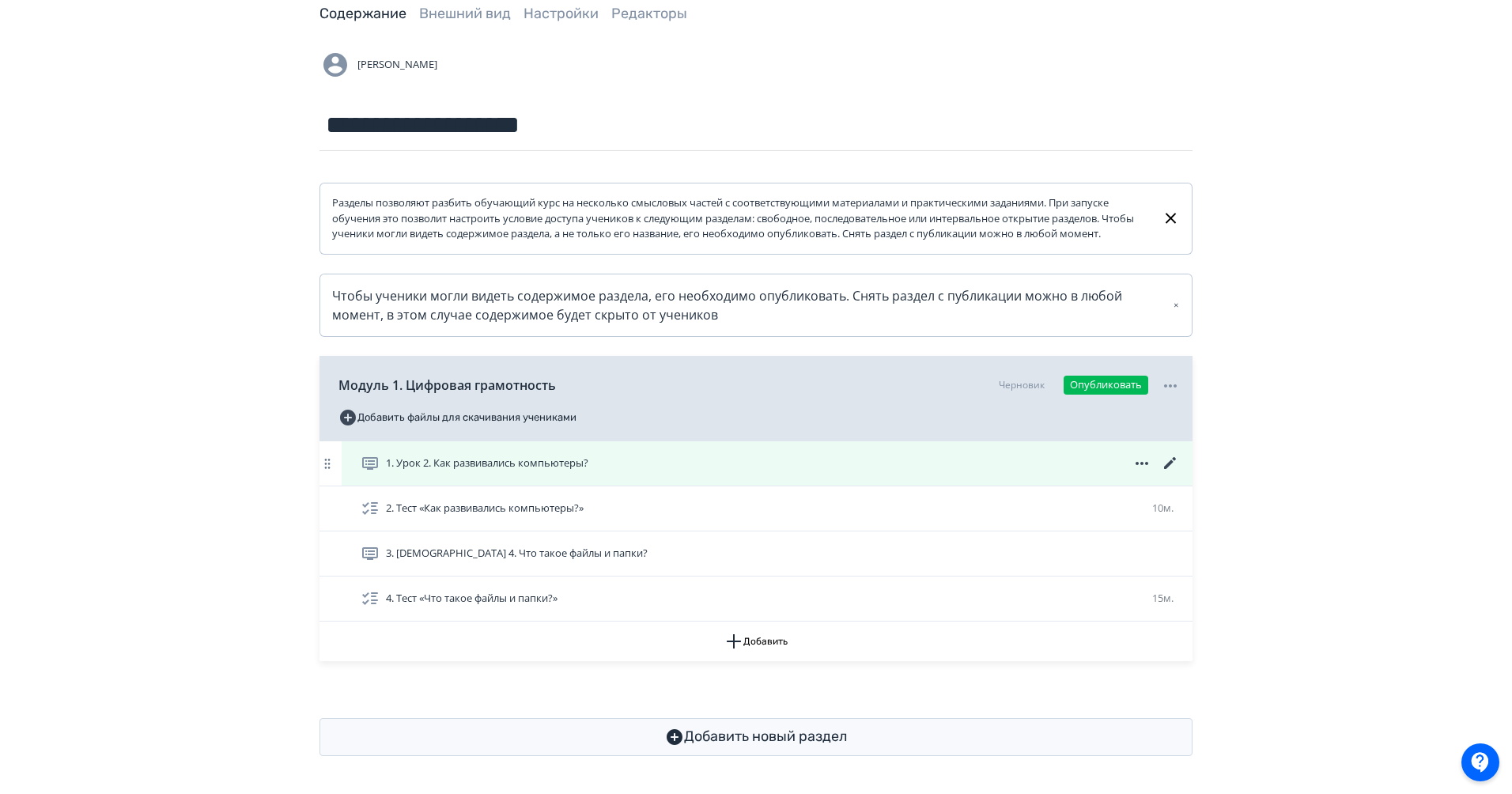
click at [829, 455] on div "1. Урок 2. Как развивались компьютеры?" at bounding box center [770, 463] width 819 height 19
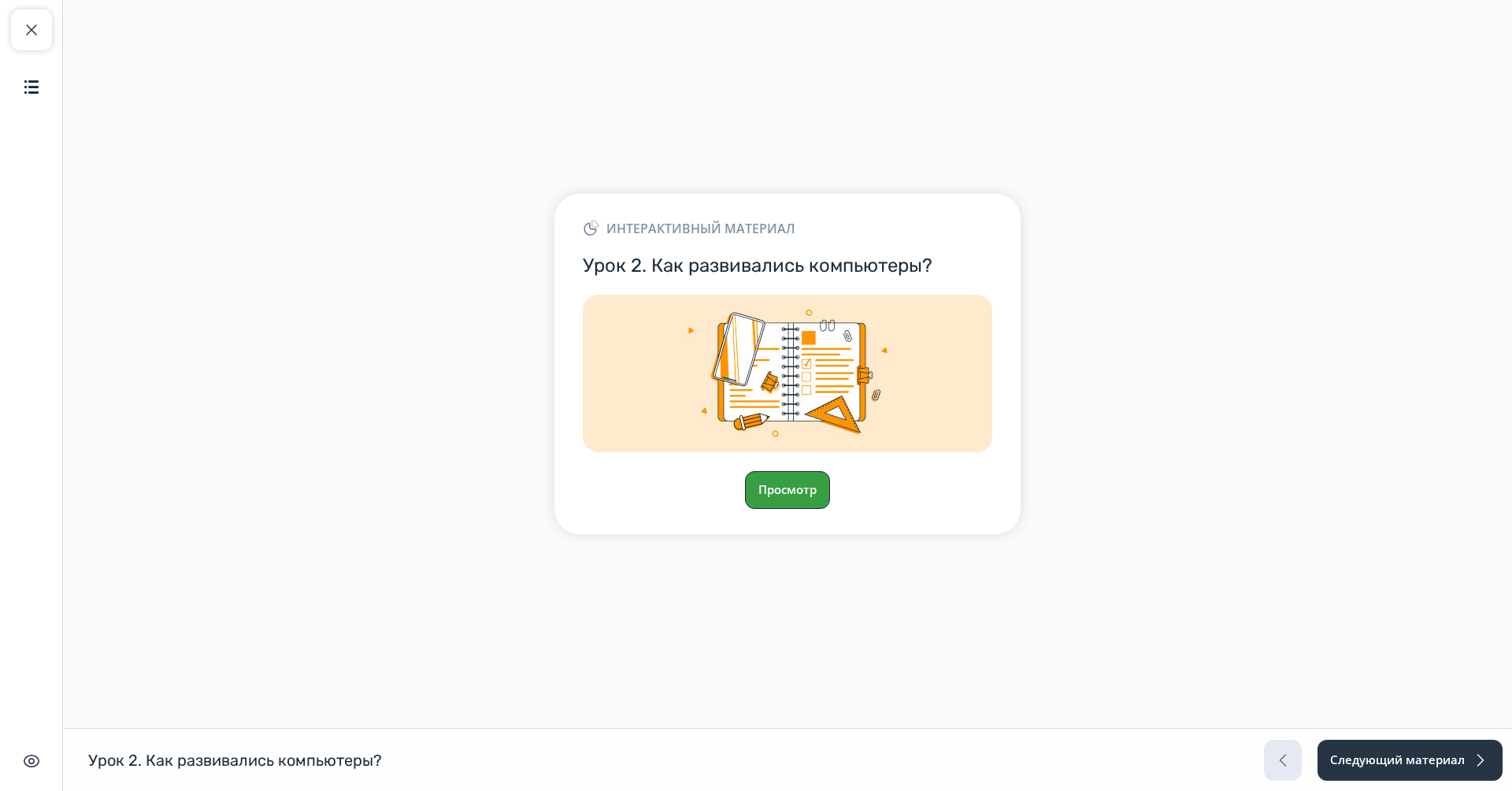
click at [792, 491] on button "Просмотр" at bounding box center [787, 489] width 85 height 37
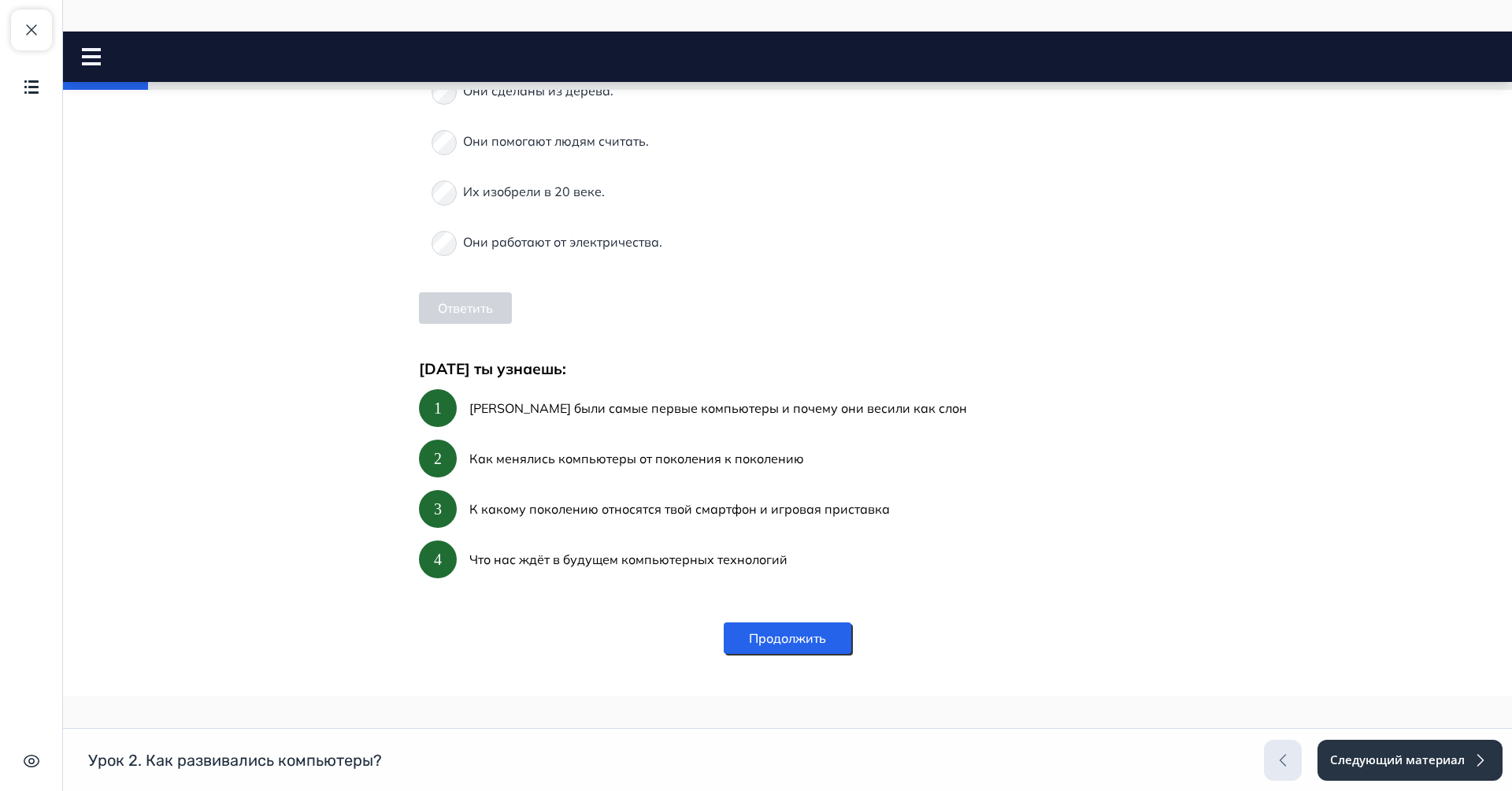
scroll to position [591, 0]
click at [445, 208] on div "Их изобрели в 20 веке." at bounding box center [787, 189] width 712 height 37
click at [476, 322] on button "Ответить" at bounding box center [465, 306] width 93 height 31
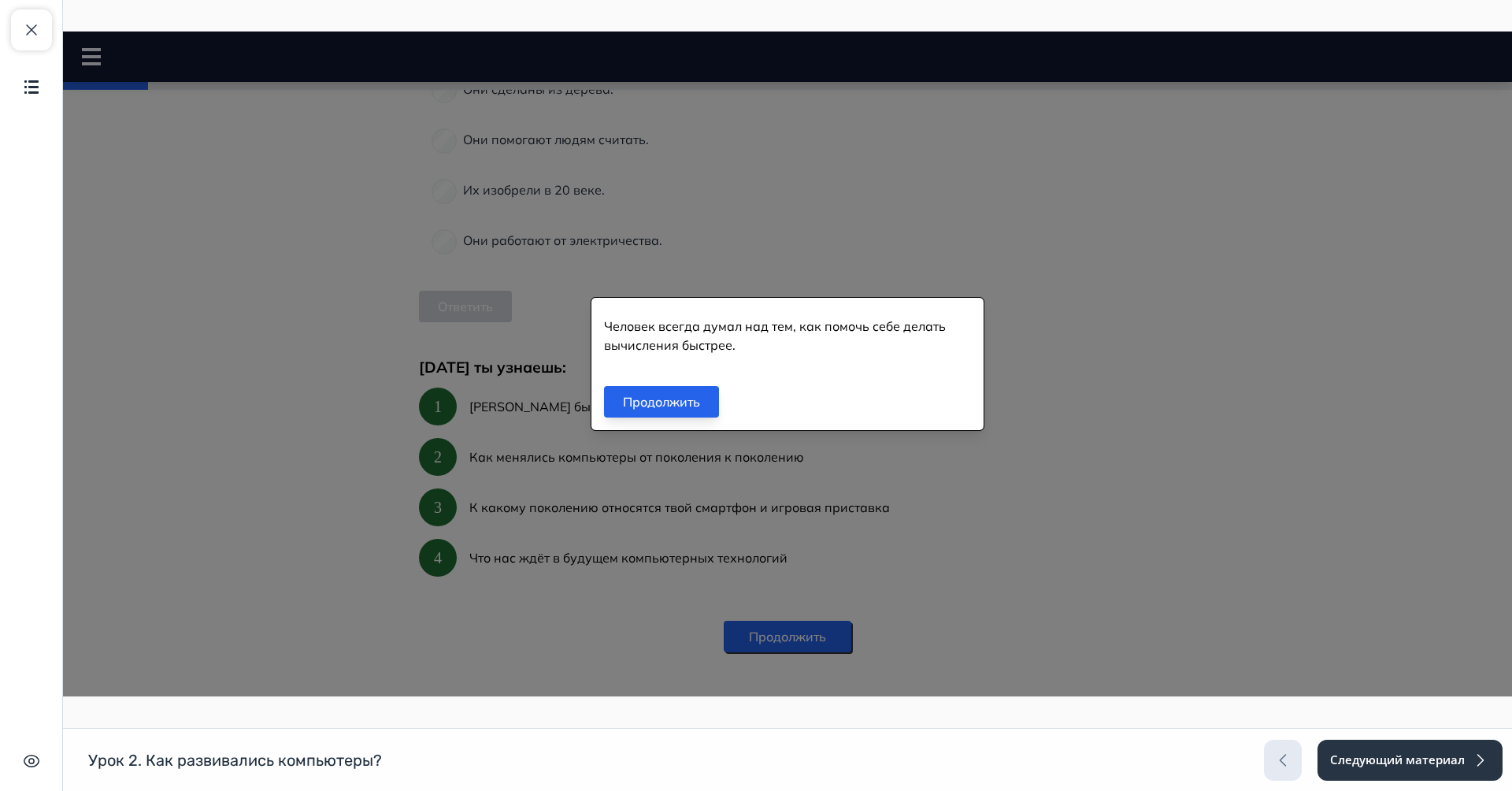
click at [663, 402] on button "Продолжить" at bounding box center [662, 401] width 115 height 31
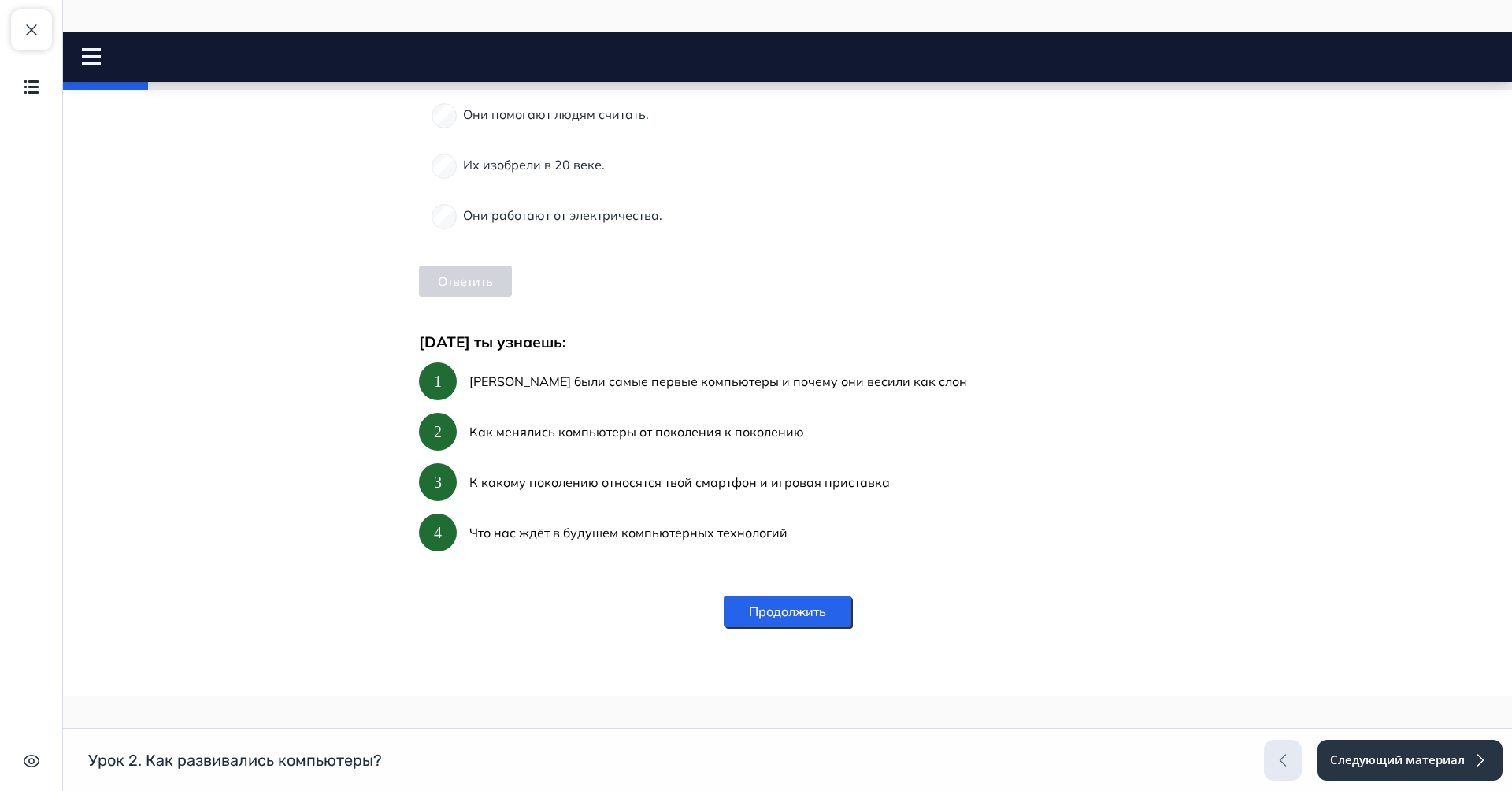
scroll to position [809, 0]
click at [773, 606] on button "Продолжить" at bounding box center [788, 611] width 128 height 31
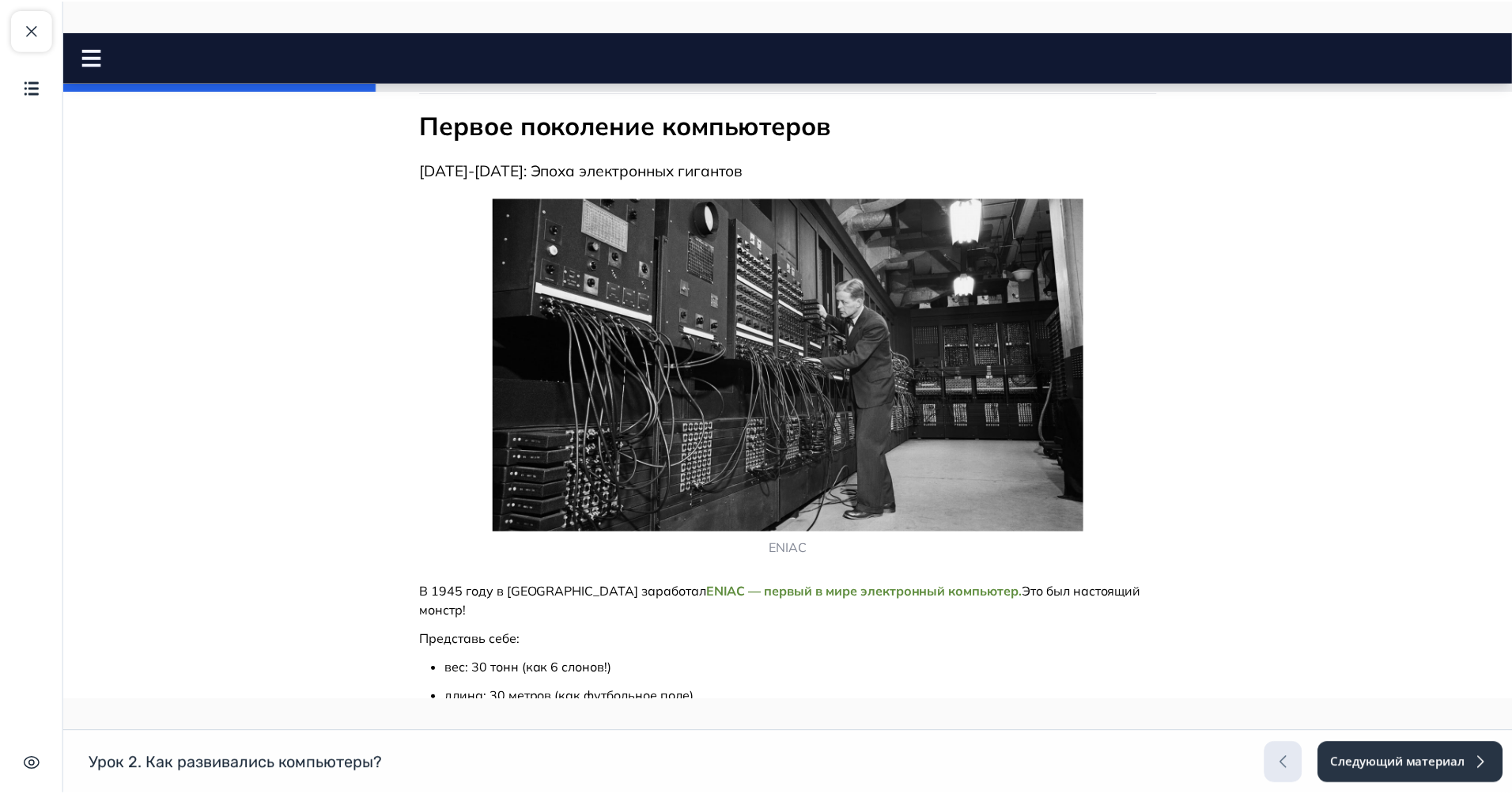
scroll to position [0, 0]
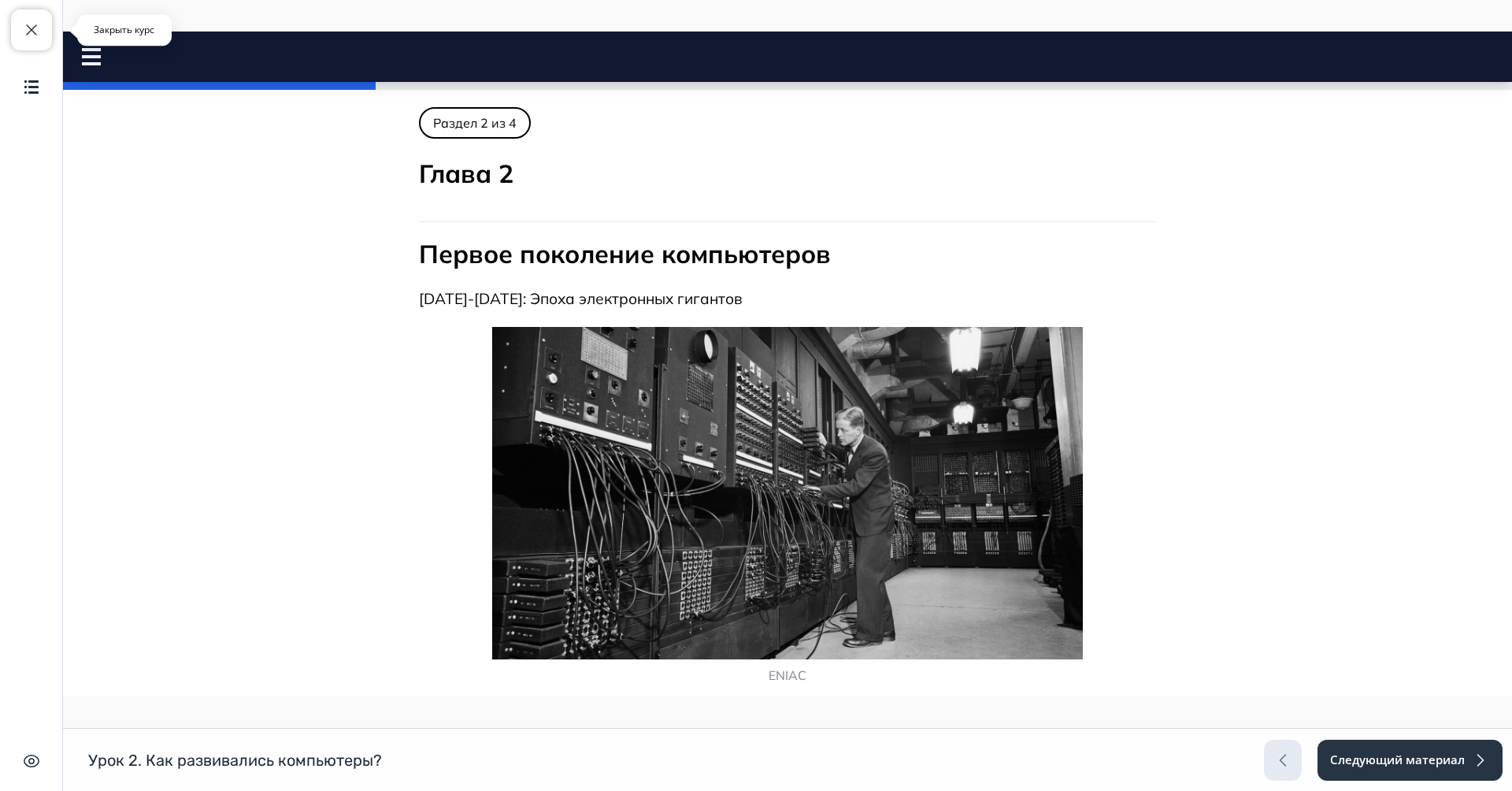
click at [37, 34] on span "button" at bounding box center [31, 29] width 19 height 19
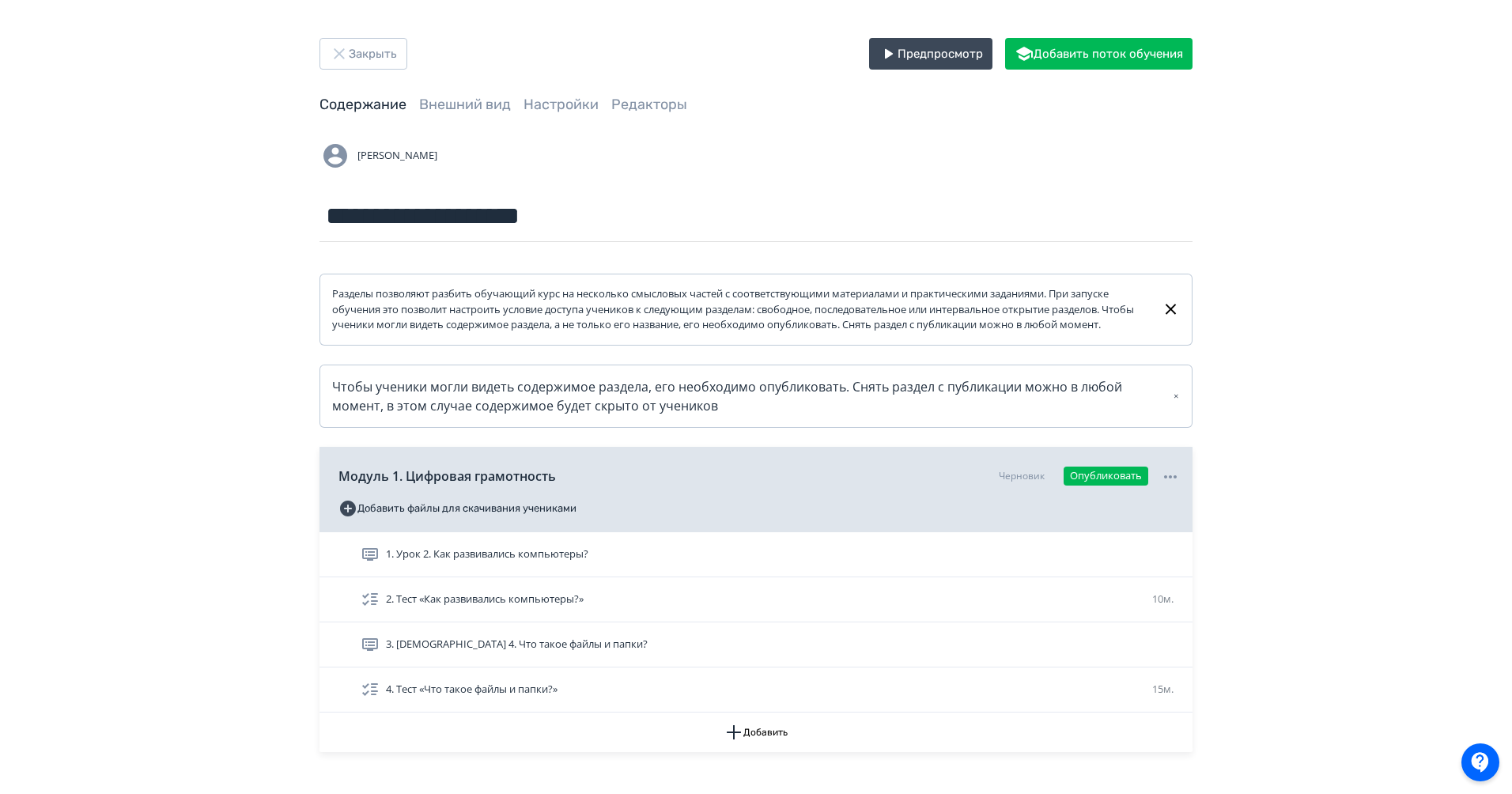
scroll to position [106, 0]
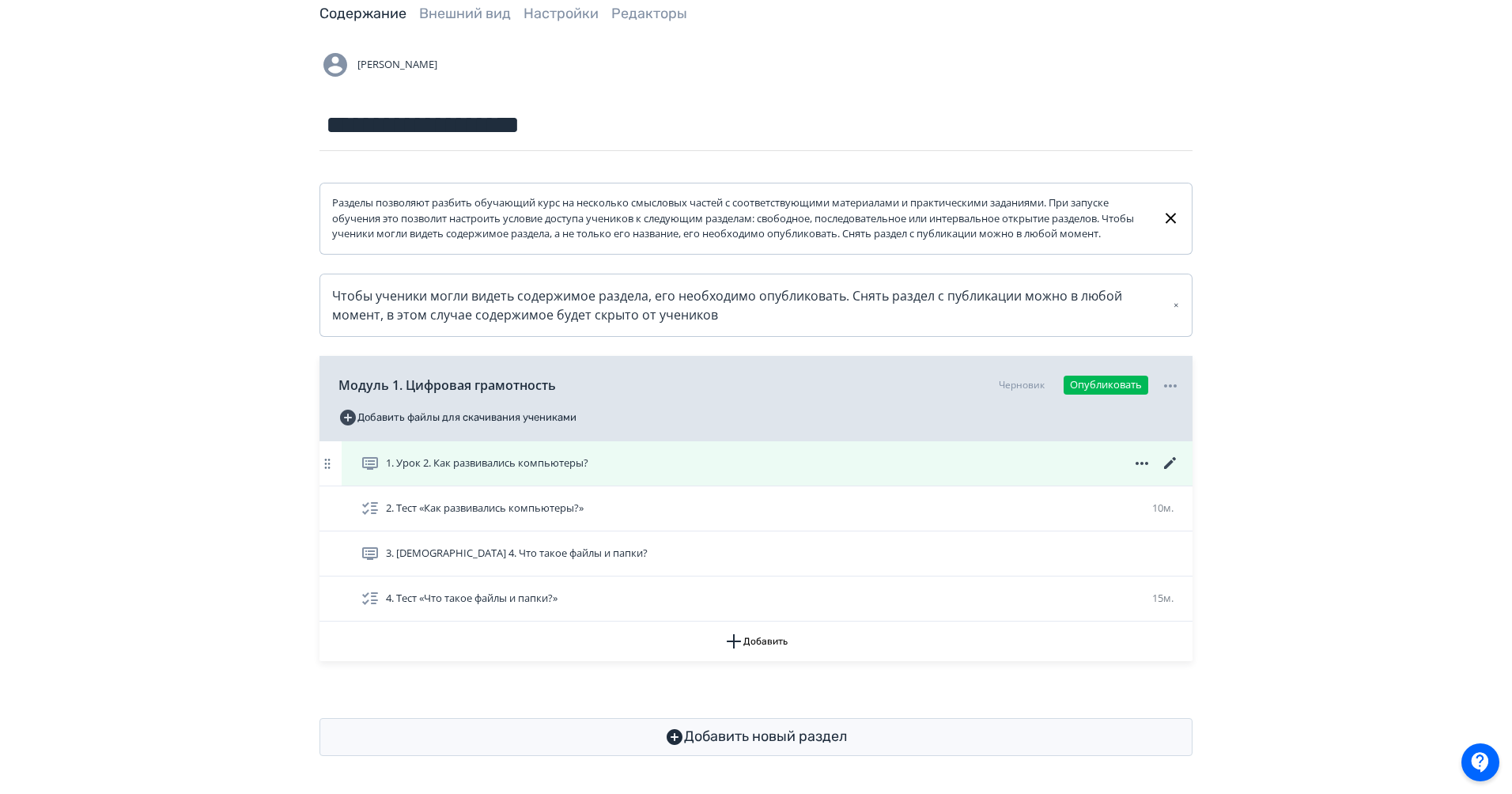
click at [1132, 463] on icon at bounding box center [1170, 463] width 19 height 19
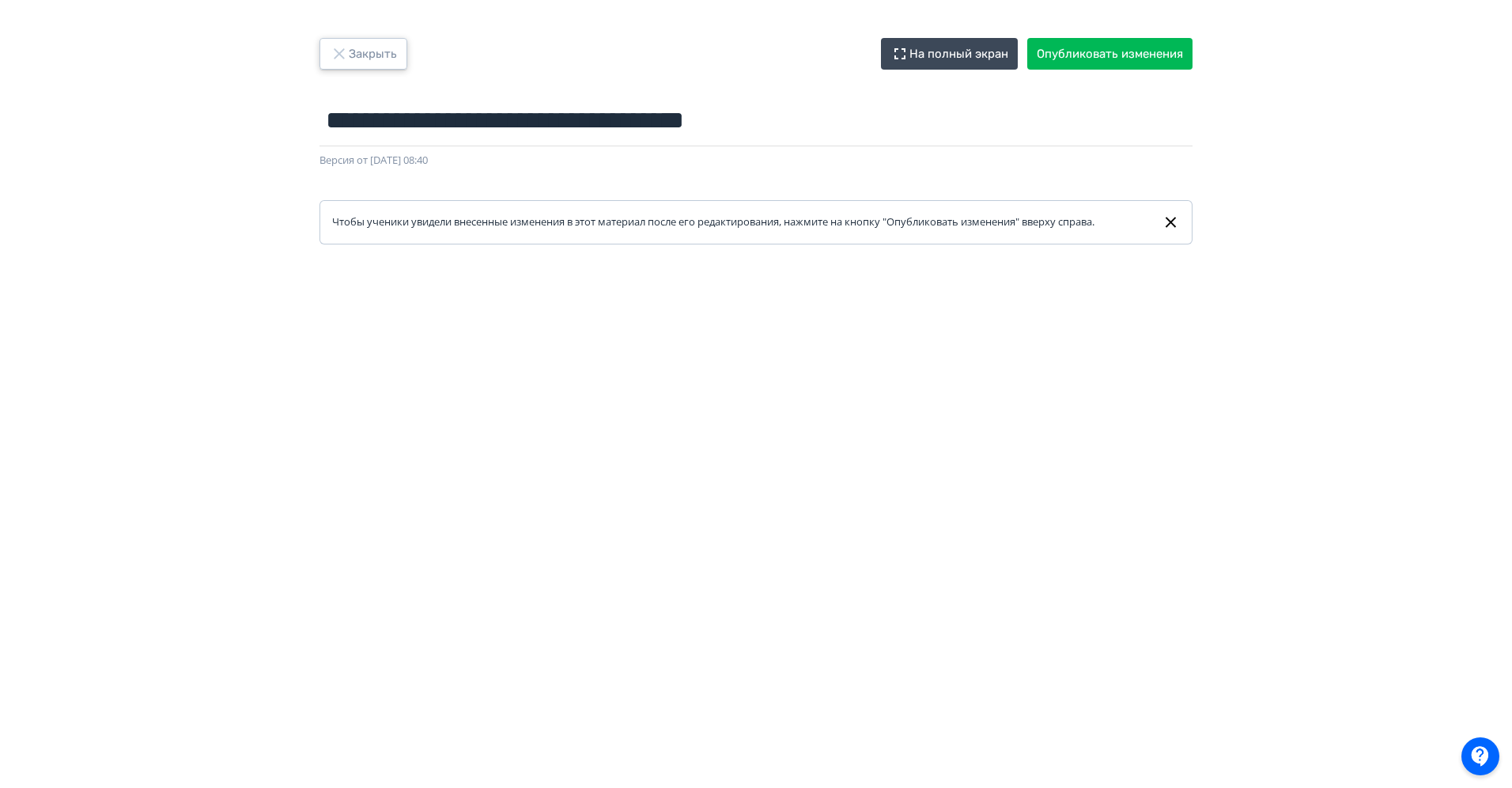
click at [362, 55] on button "Закрыть" at bounding box center [364, 53] width 88 height 31
